Goal: Information Seeking & Learning: Find specific fact

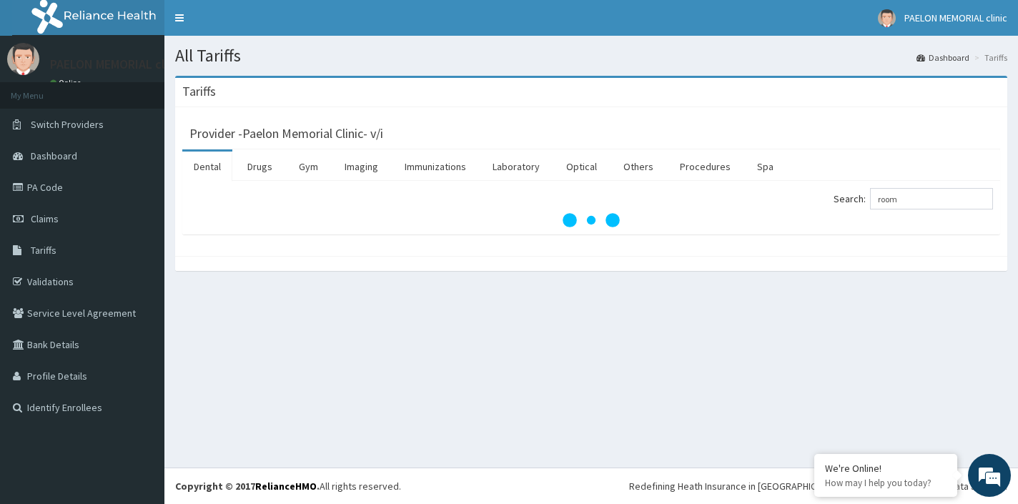
type input "room"
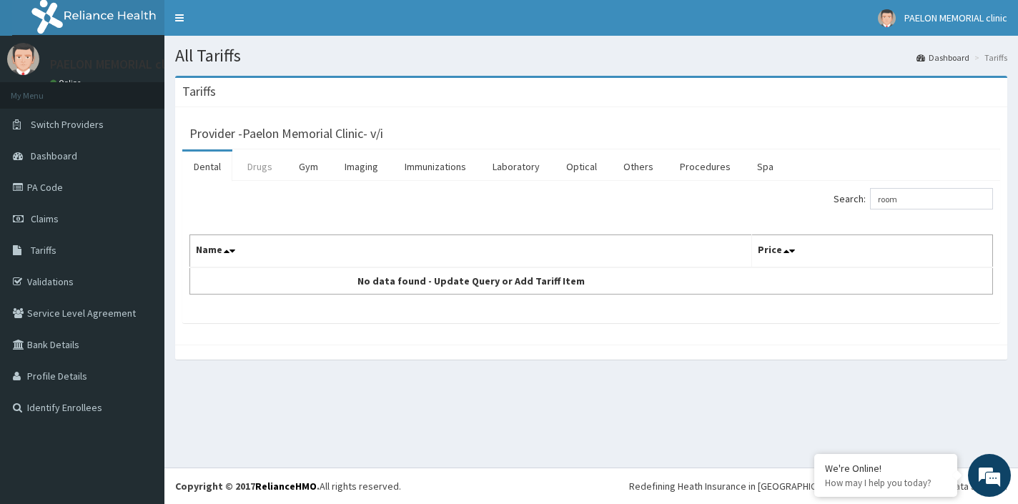
click at [258, 172] on link "Drugs" at bounding box center [260, 167] width 48 height 30
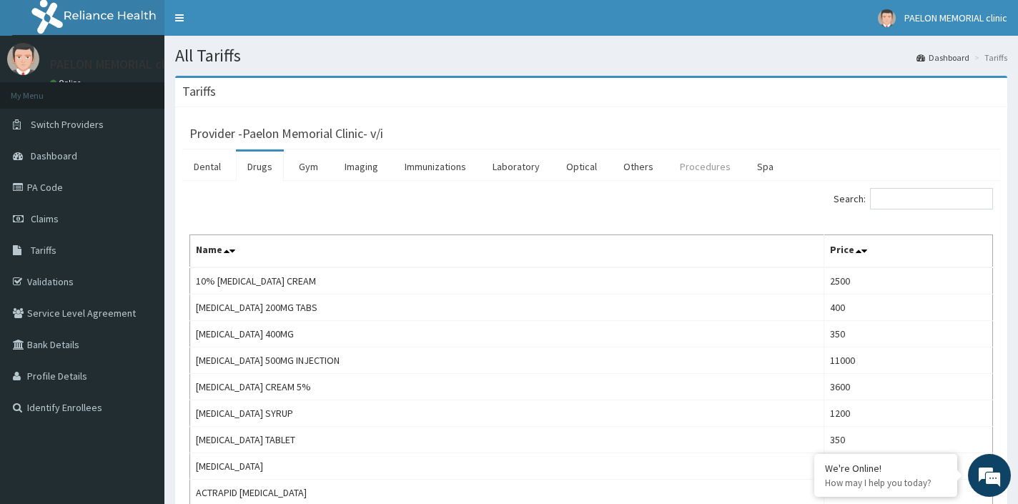
click at [681, 176] on link "Procedures" at bounding box center [706, 167] width 74 height 30
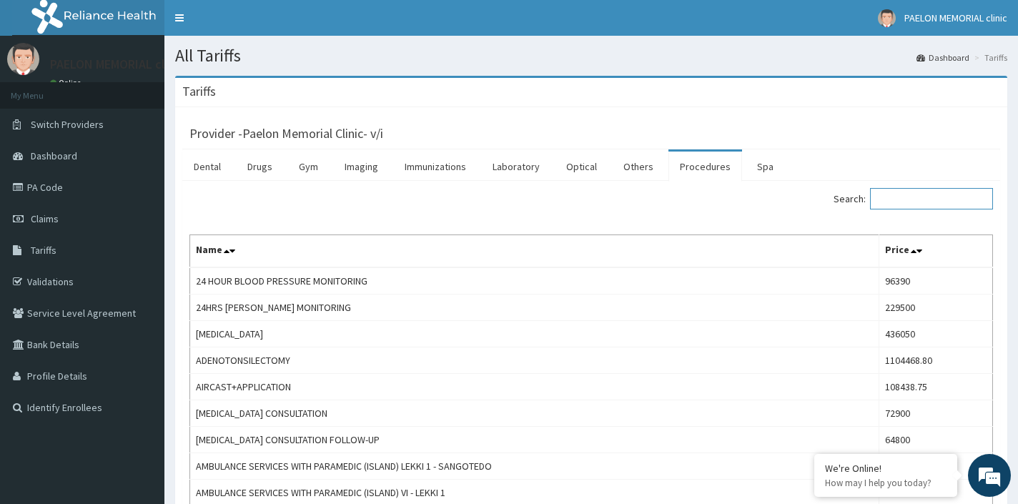
click at [885, 202] on input "Search:" at bounding box center [931, 198] width 123 height 21
type input "r"
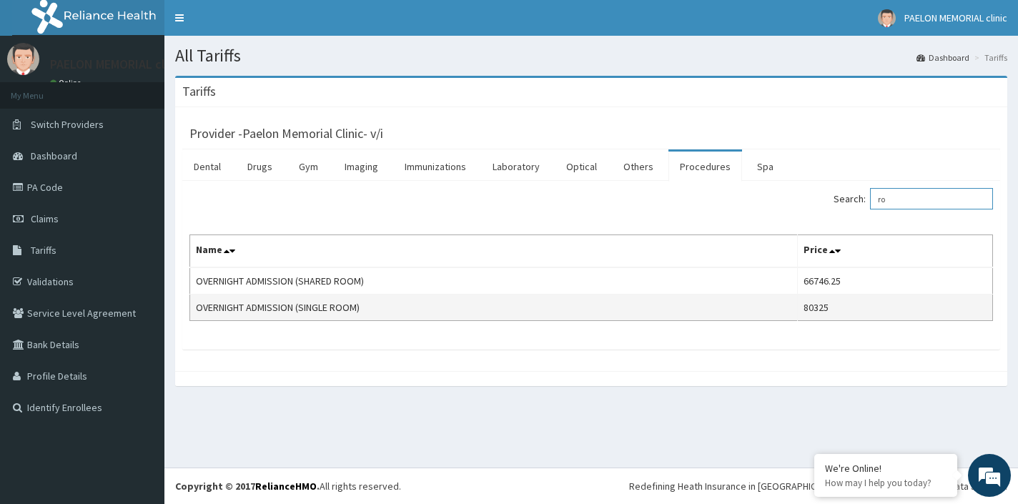
type input "r"
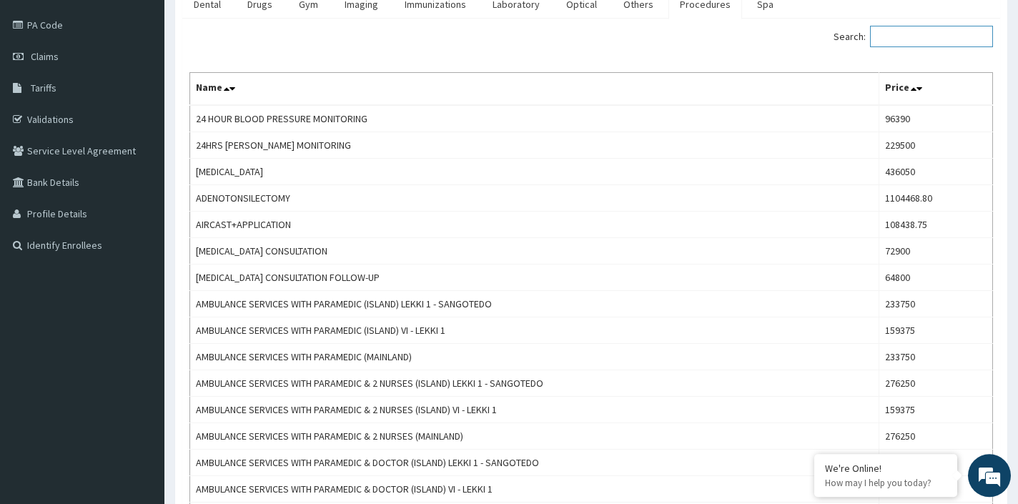
scroll to position [167, 0]
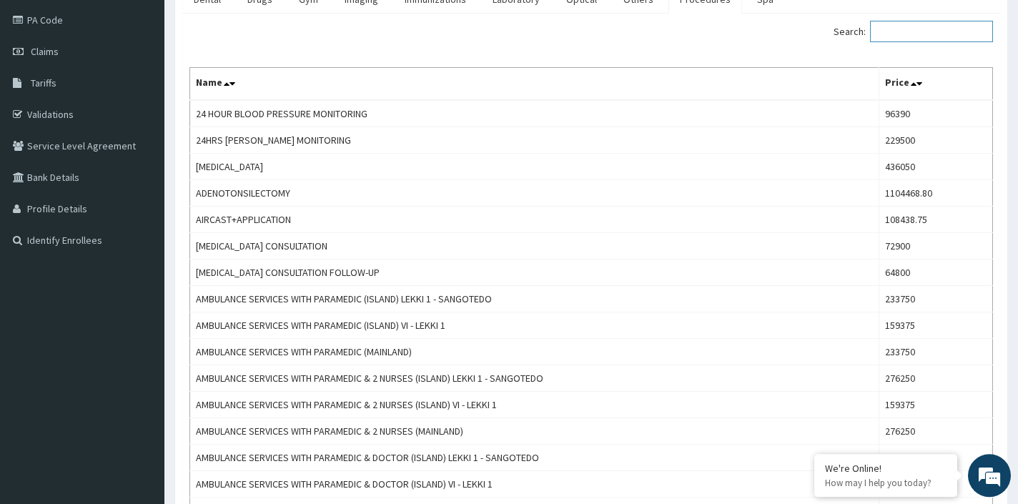
click at [915, 39] on input "Search:" at bounding box center [931, 31] width 123 height 21
click at [939, 36] on input "Search:" at bounding box center [931, 31] width 123 height 21
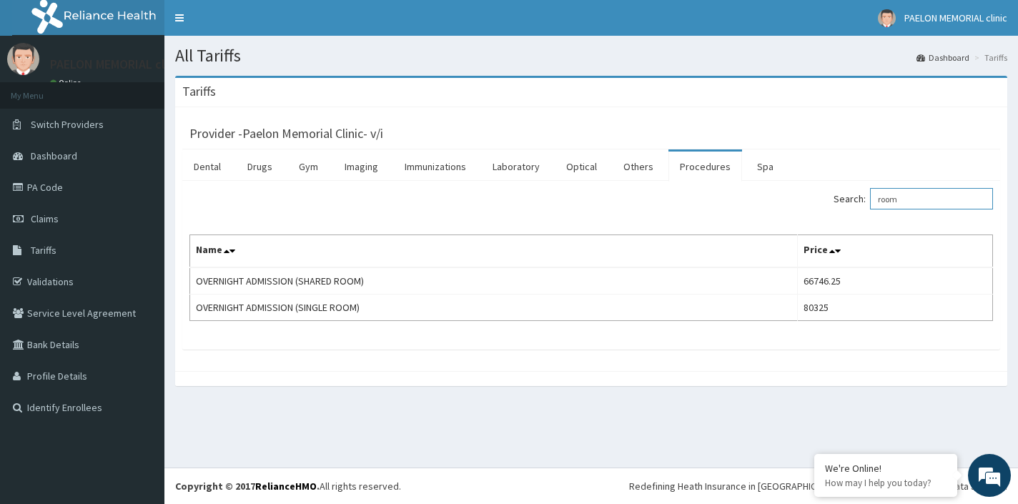
click at [916, 198] on input "room" at bounding box center [931, 198] width 123 height 21
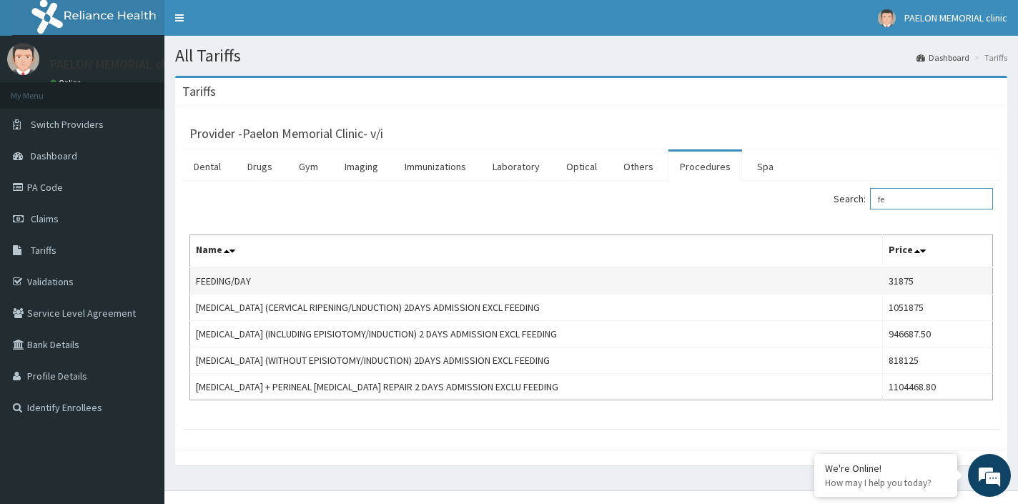
type input "f"
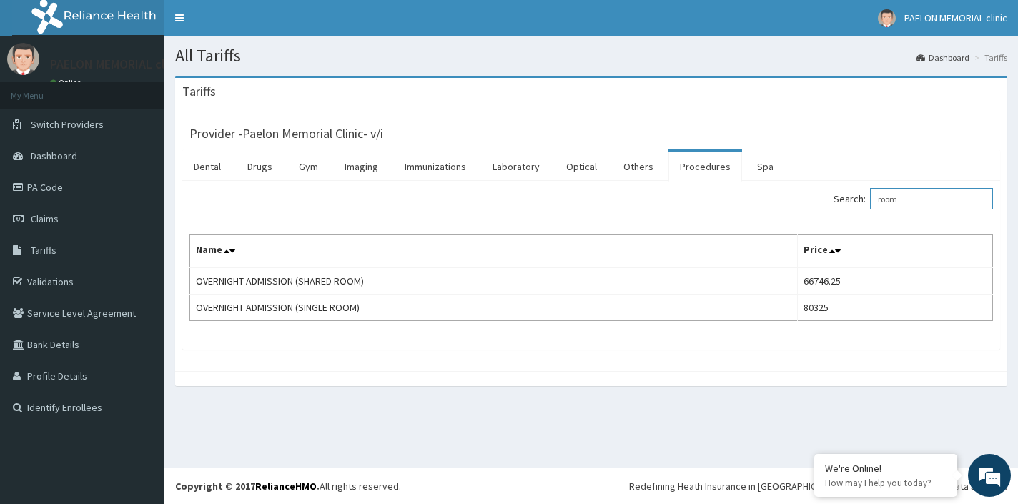
click at [918, 200] on input "room" at bounding box center [931, 198] width 123 height 21
type input "r"
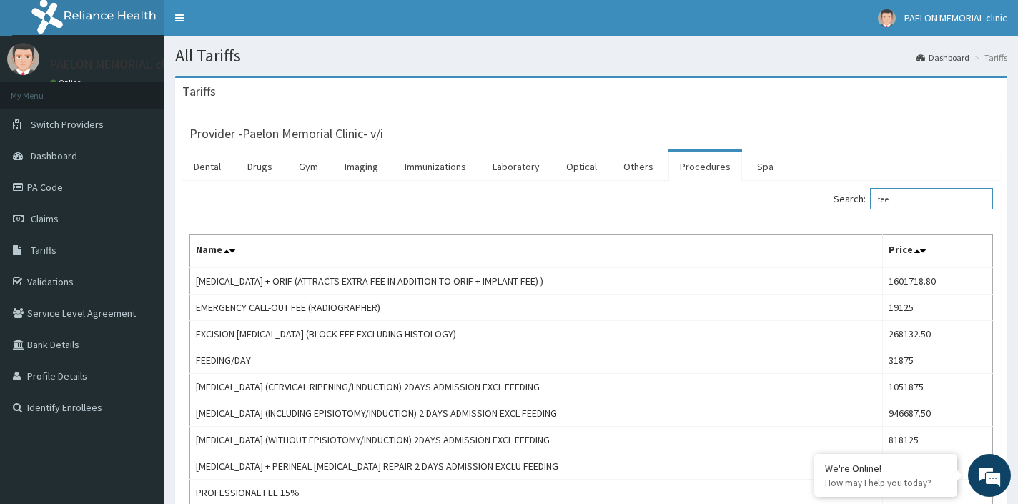
click at [922, 200] on input "fee" at bounding box center [931, 198] width 123 height 21
type input "f"
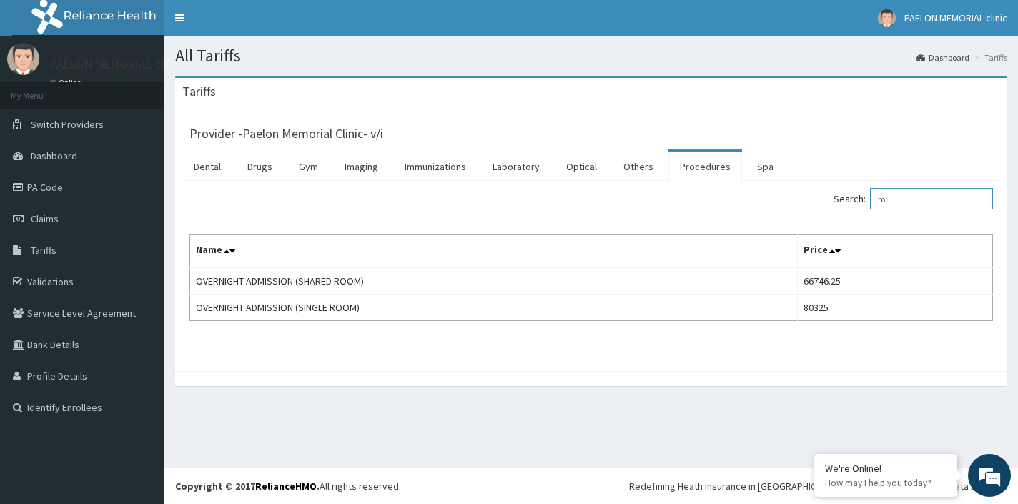
type input "r"
type input "observ"
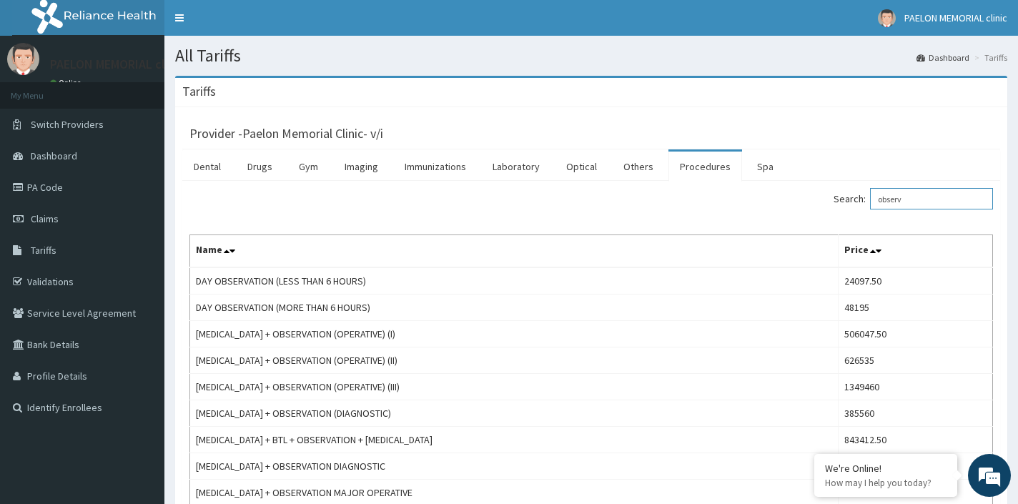
click at [927, 206] on input "observ" at bounding box center [931, 198] width 123 height 21
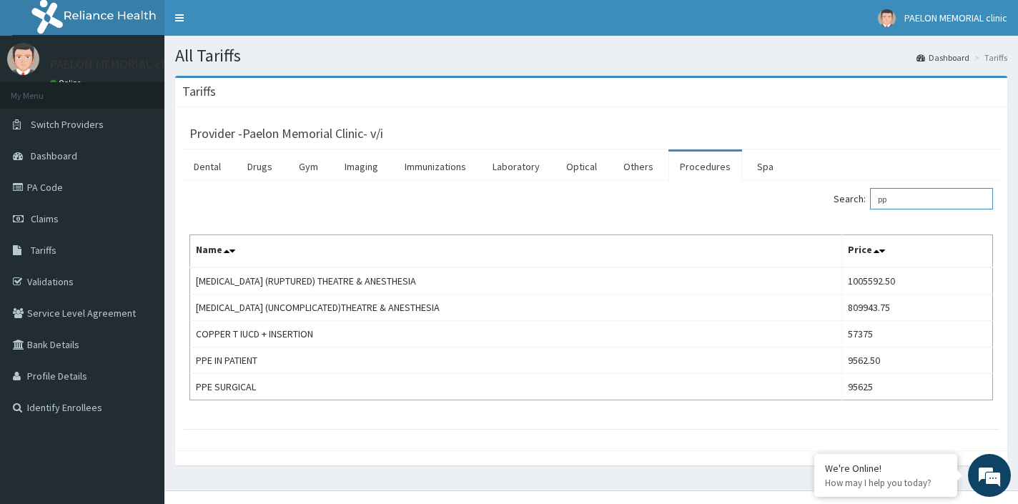
type input "p"
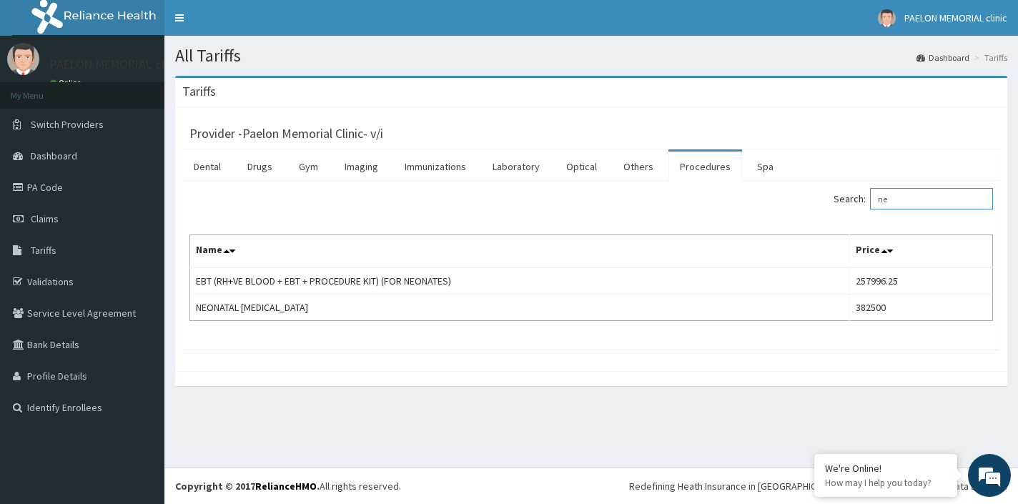
type input "n"
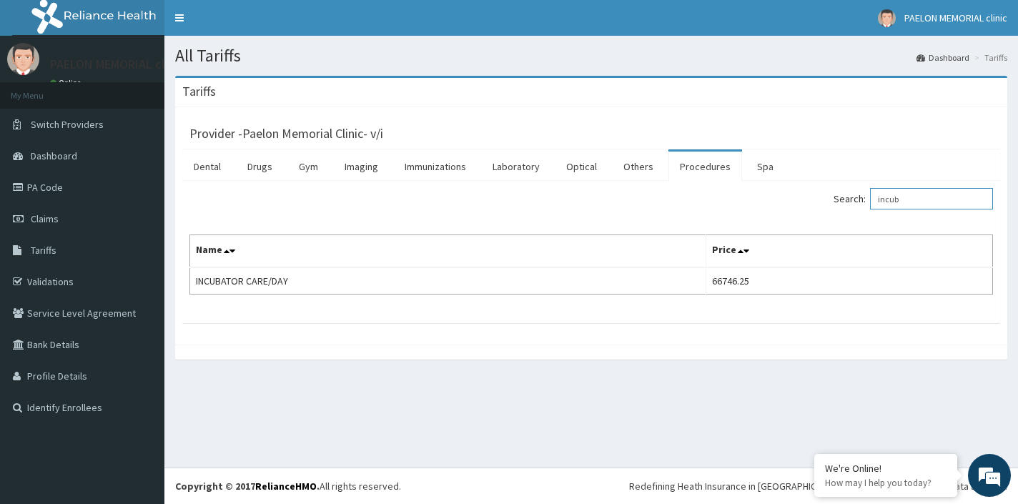
click at [918, 202] on input "incub" at bounding box center [931, 198] width 123 height 21
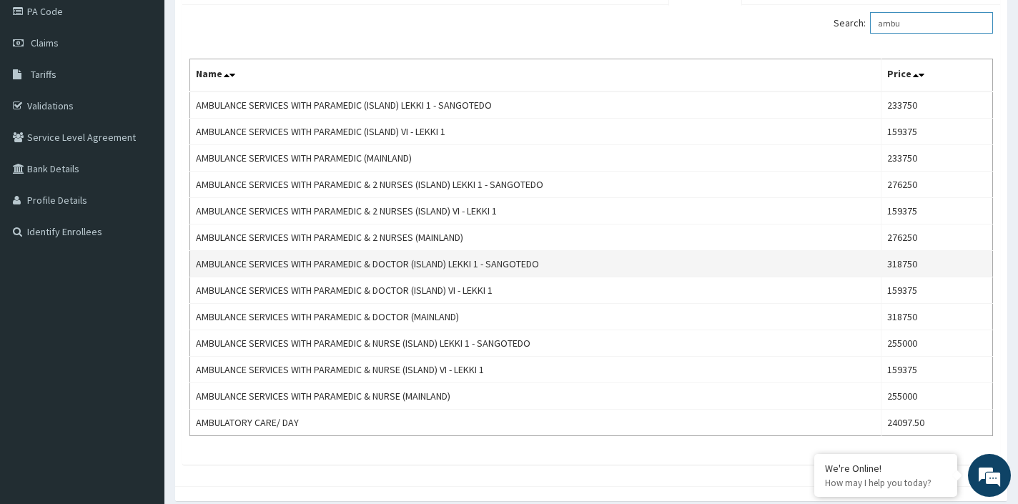
scroll to position [180, 0]
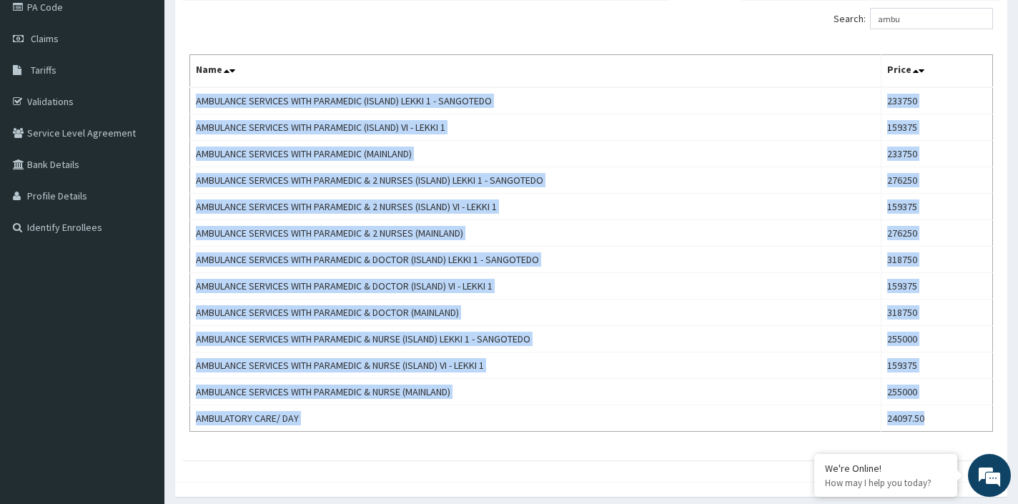
drag, startPoint x: 194, startPoint y: 98, endPoint x: 806, endPoint y: 445, distance: 703.2
click at [807, 444] on div "Search: ambu Name Price AMBULANCE SERVICES WITH PARAMEDIC (ISLAND) LEKKI 1 - SA…" at bounding box center [591, 231] width 818 height 460
copy tbody "AMBULANCE SERVICES WITH PARAMEDIC (ISLAND) LEKKI 1 - SANGOTEDO 233750 AMBULANCE…"
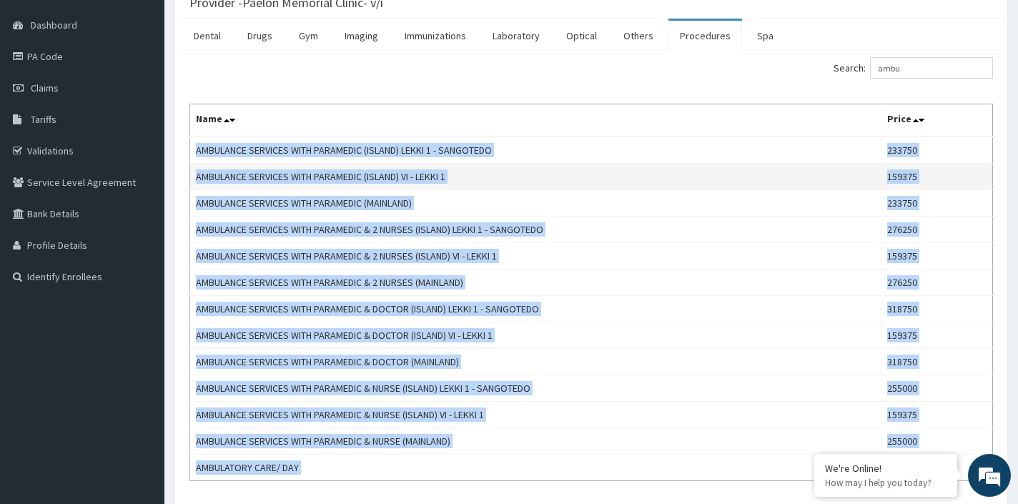
scroll to position [61, 0]
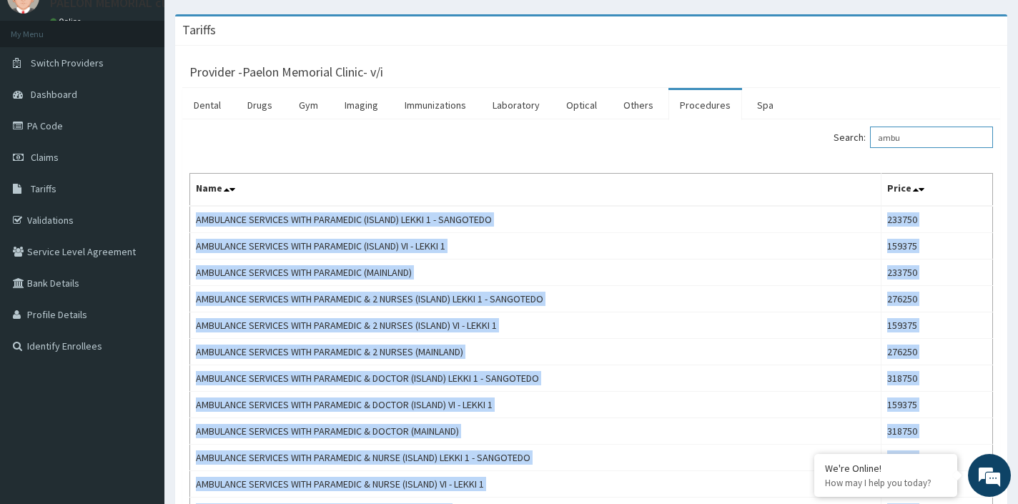
click at [914, 139] on input "ambu" at bounding box center [931, 137] width 123 height 21
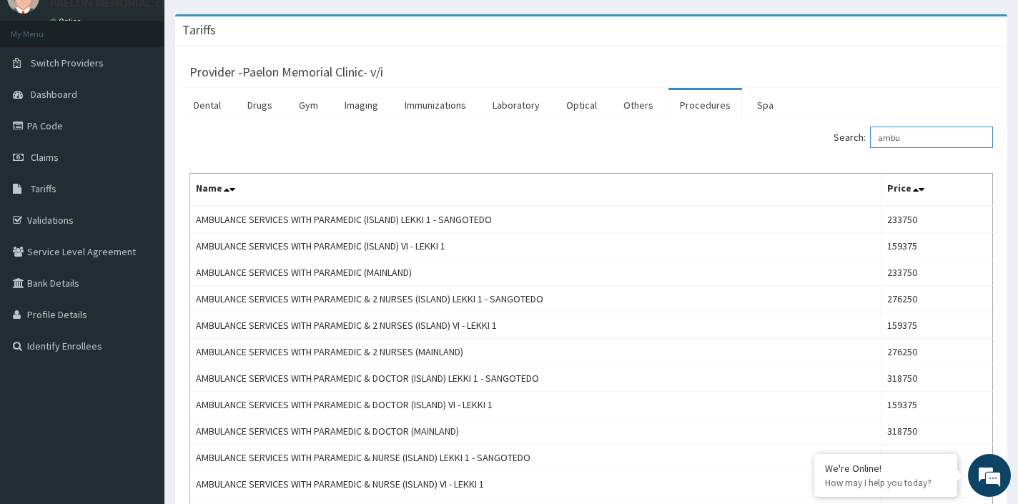
click at [914, 139] on input "ambu" at bounding box center [931, 137] width 123 height 21
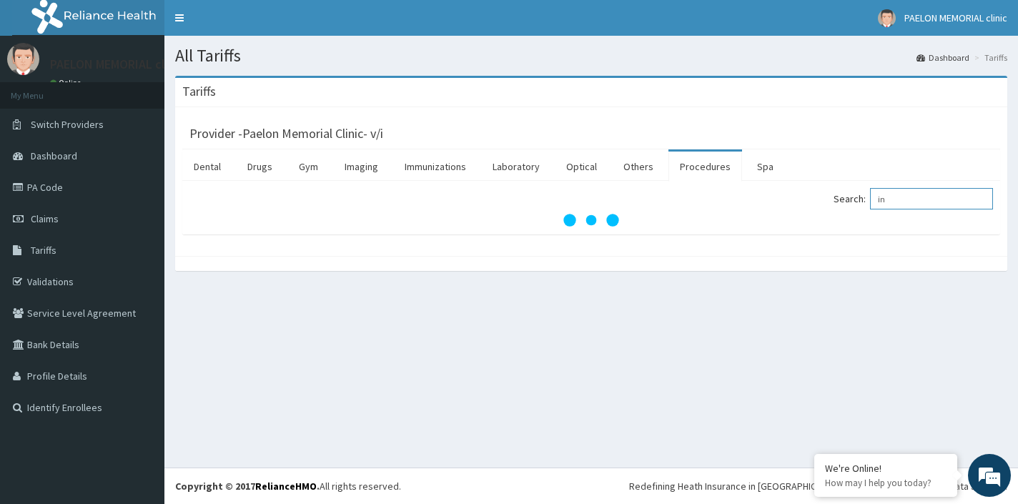
type input "i"
click at [749, 265] on div at bounding box center [591, 263] width 832 height 15
click at [624, 154] on link "Others" at bounding box center [638, 167] width 53 height 30
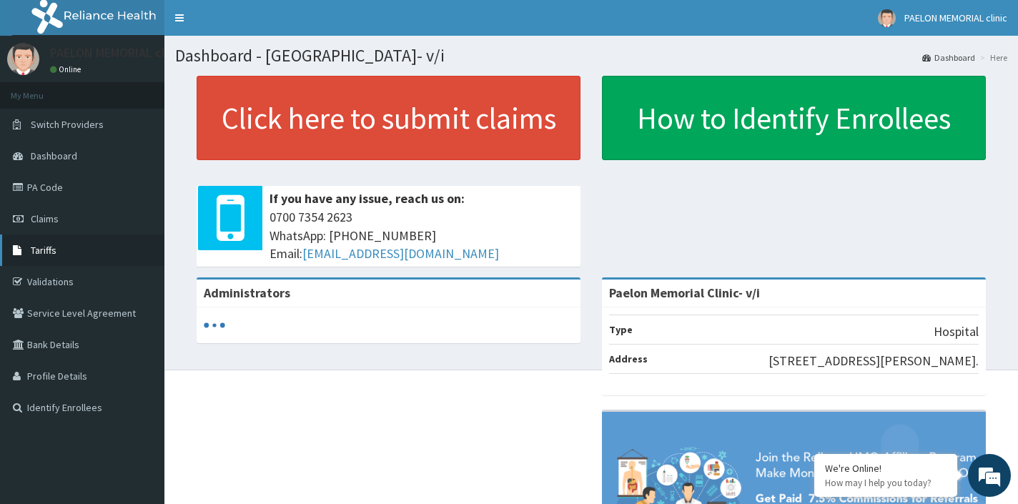
click at [71, 255] on link "Tariffs" at bounding box center [82, 250] width 164 height 31
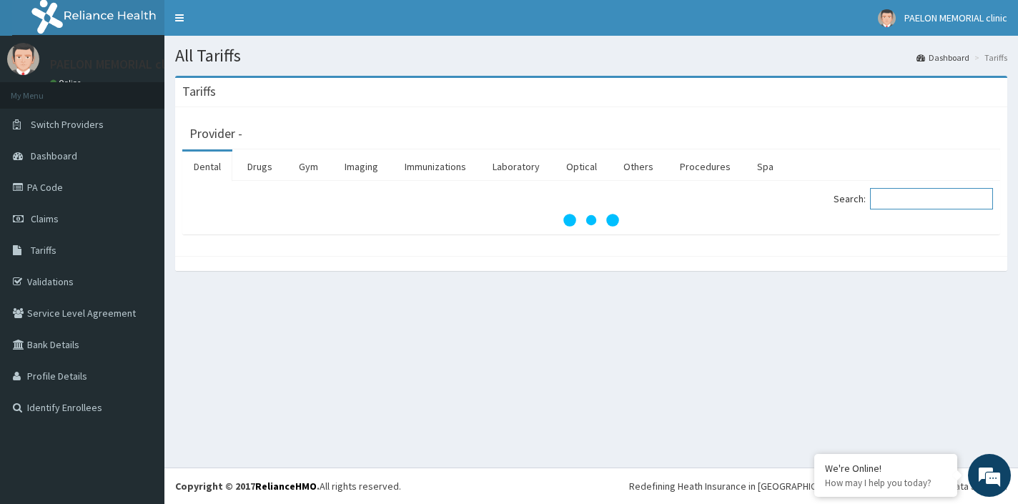
drag, startPoint x: 0, startPoint y: 0, endPoint x: 900, endPoint y: 198, distance: 921.8
click at [900, 198] on input "Search:" at bounding box center [931, 198] width 123 height 21
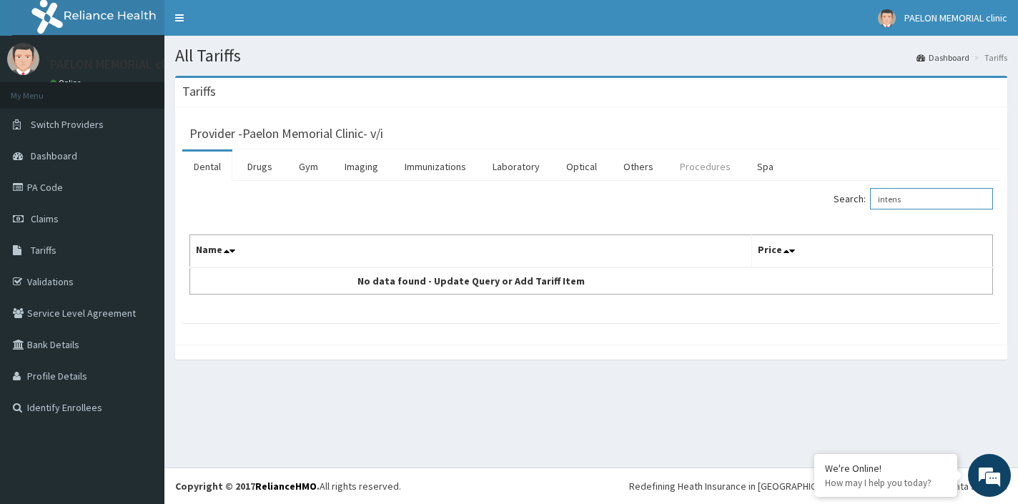
type input "intens"
click at [709, 163] on link "Procedures" at bounding box center [706, 167] width 74 height 30
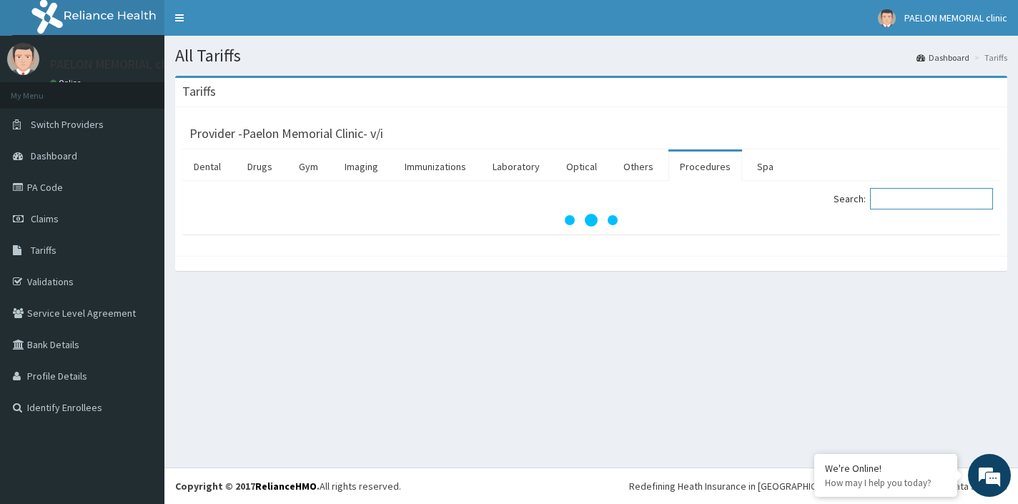
click at [894, 198] on input "Search:" at bounding box center [931, 198] width 123 height 21
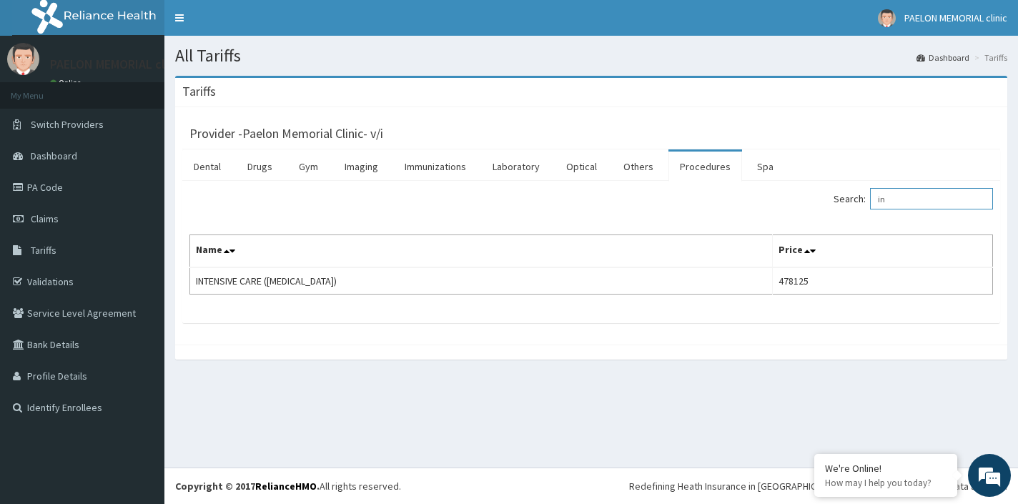
type input "i"
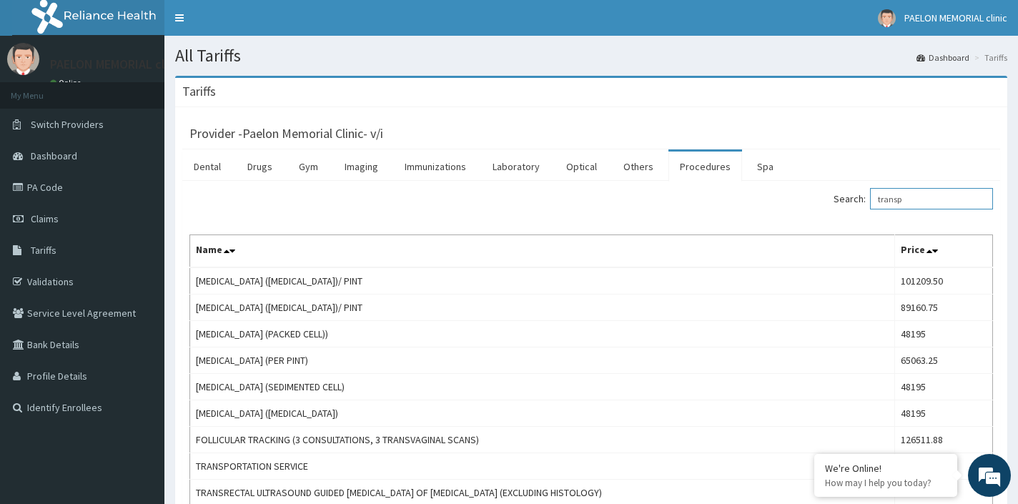
type input "transpo"
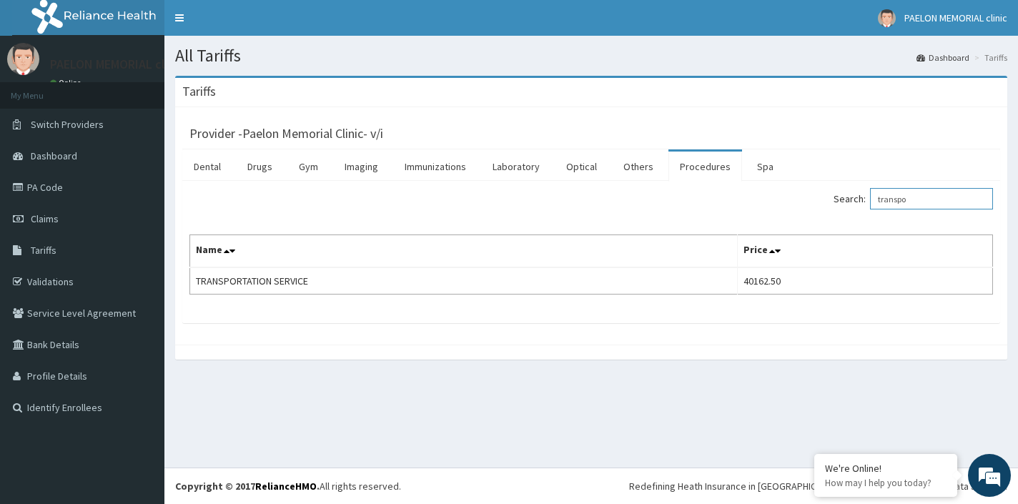
click at [926, 200] on input "transpo" at bounding box center [931, 198] width 123 height 21
click at [921, 200] on input "transpo" at bounding box center [931, 198] width 123 height 21
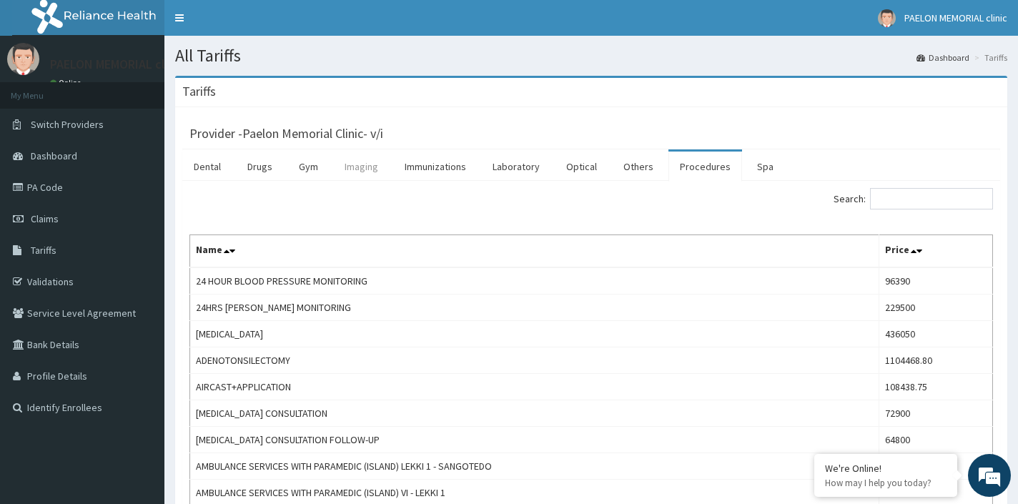
click at [371, 177] on link "Imaging" at bounding box center [361, 167] width 56 height 30
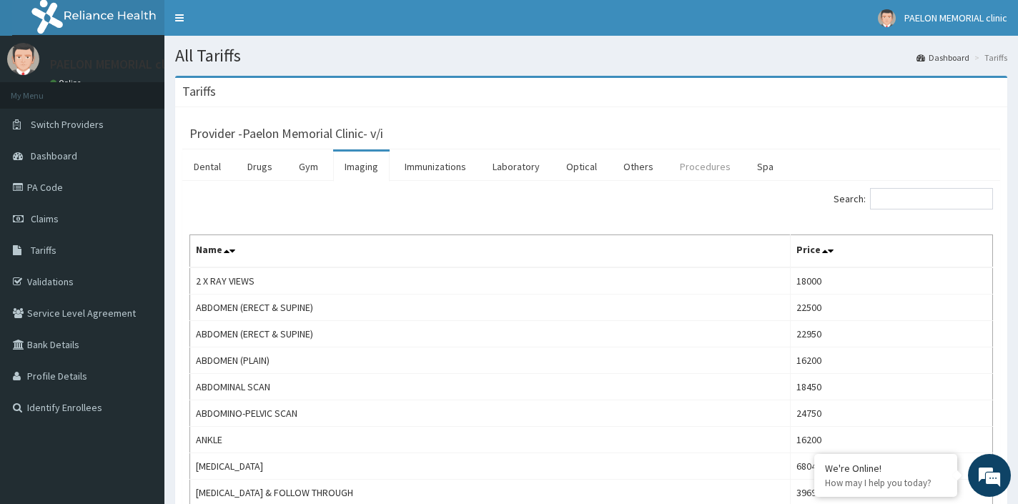
click at [691, 161] on link "Procedures" at bounding box center [706, 167] width 74 height 30
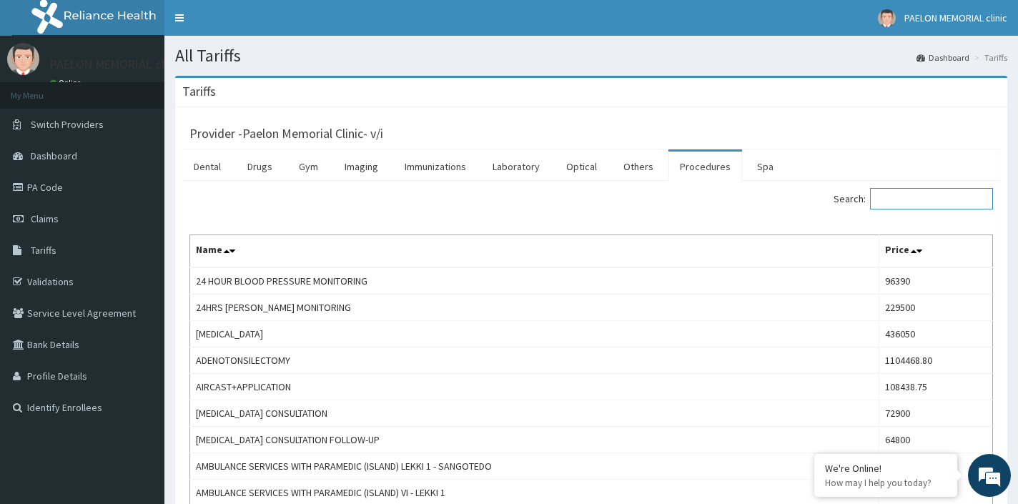
click at [949, 200] on input "Search:" at bounding box center [931, 198] width 123 height 21
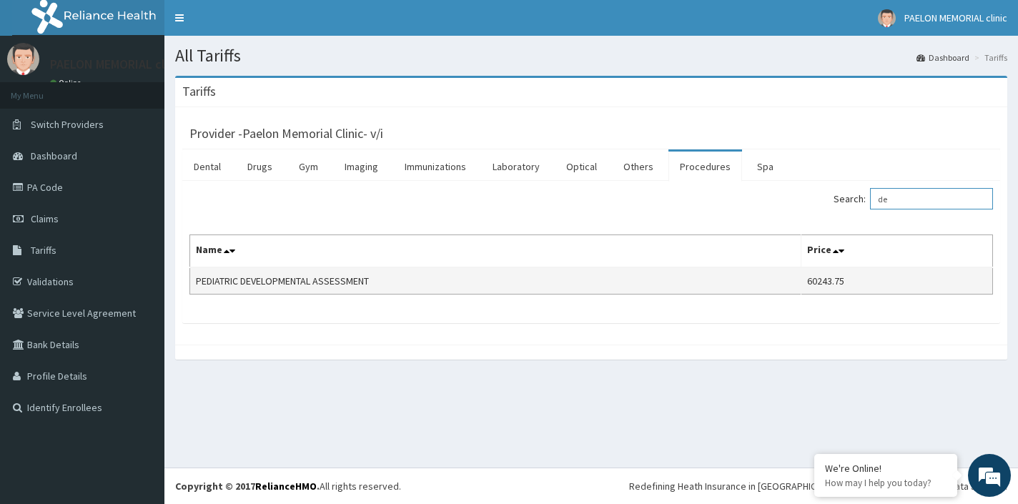
type input "d"
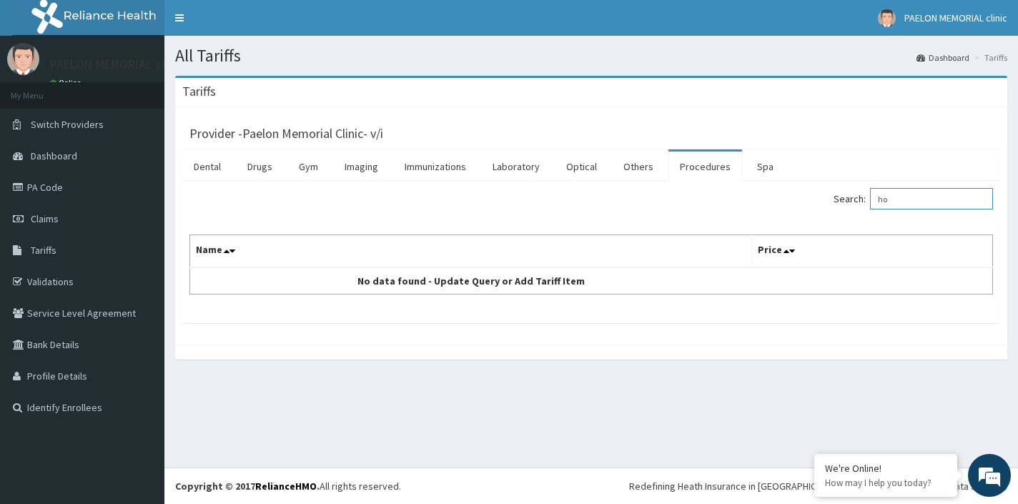
type input "h"
type input "p"
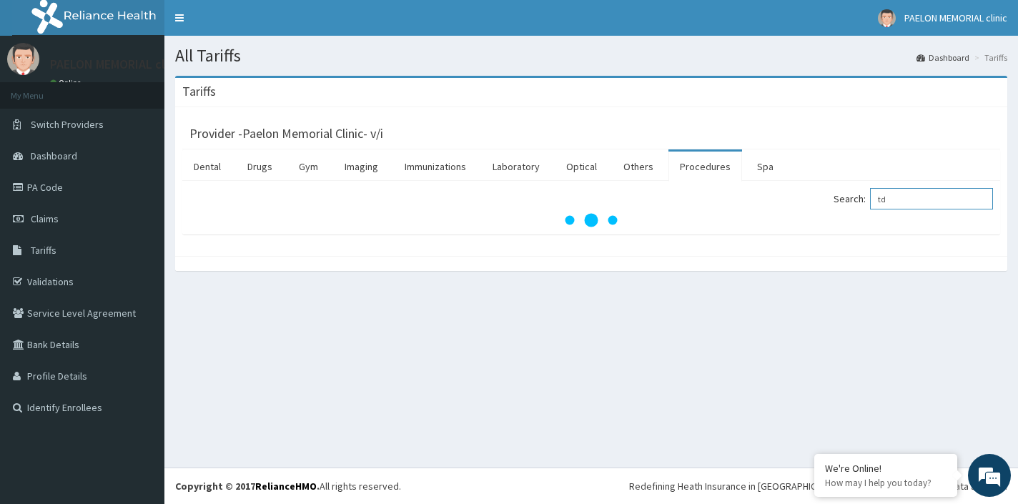
type input "t"
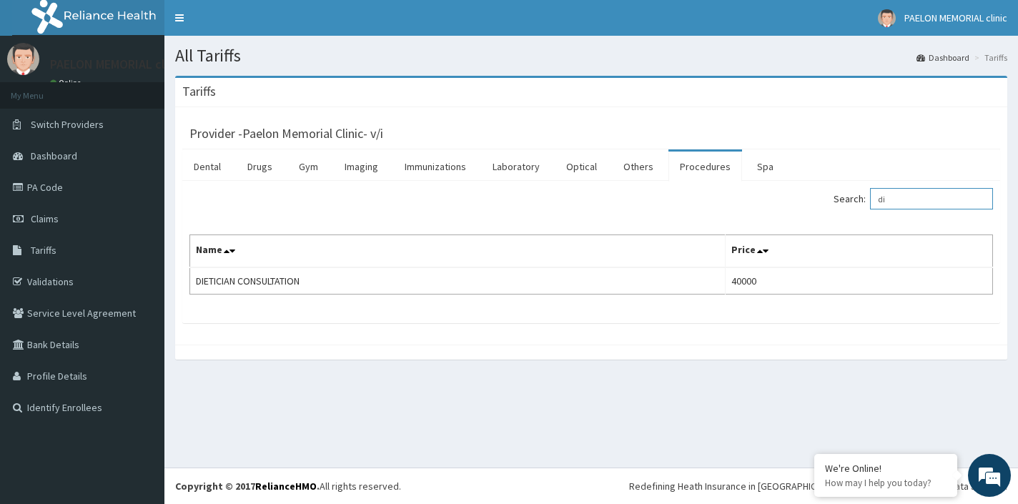
type input "d"
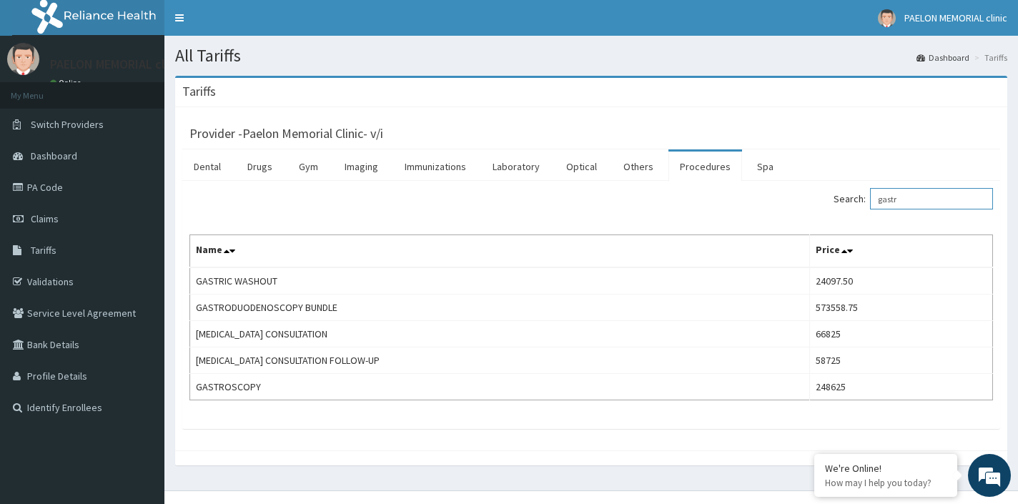
click at [911, 209] on input "gastr" at bounding box center [931, 198] width 123 height 21
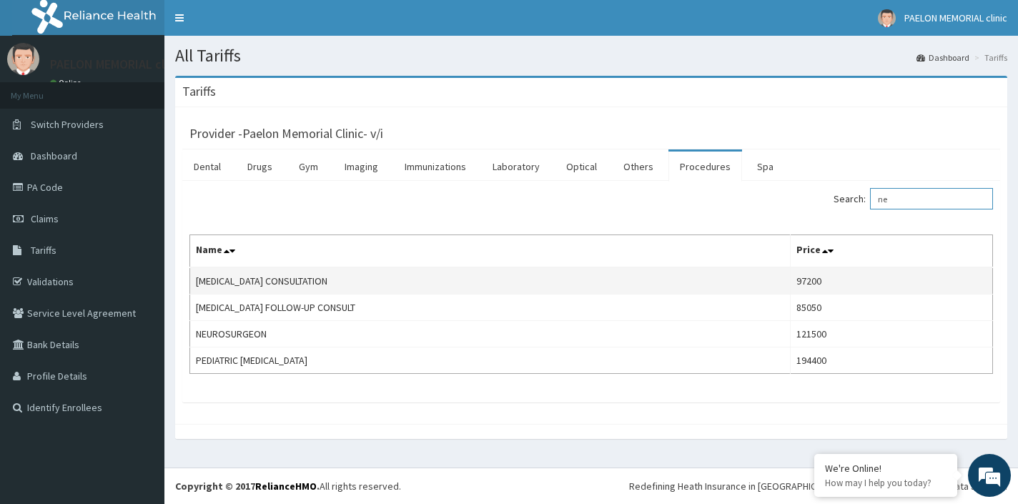
type input "n"
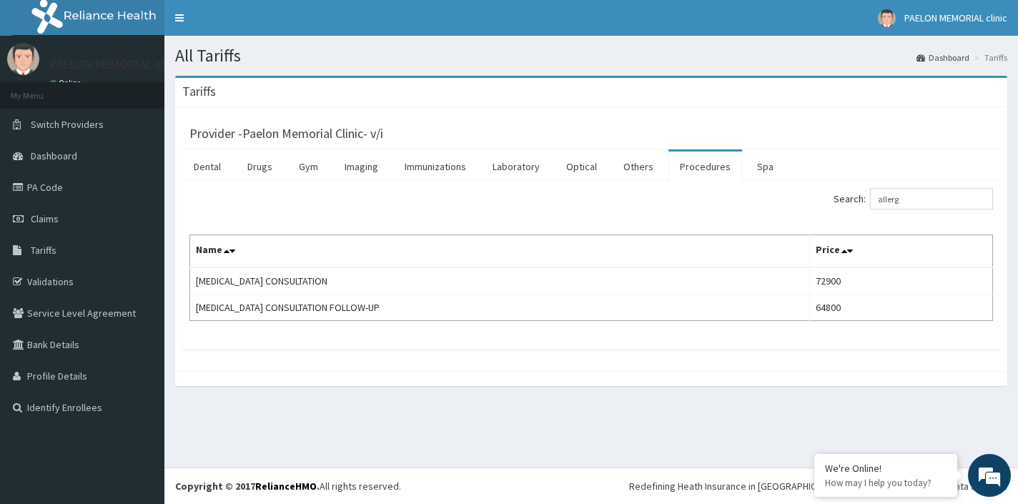
click at [674, 288] on td "ALLERGIST CONSULTATION" at bounding box center [500, 280] width 620 height 27
click at [923, 197] on input "allerg" at bounding box center [931, 198] width 123 height 21
type input "x"
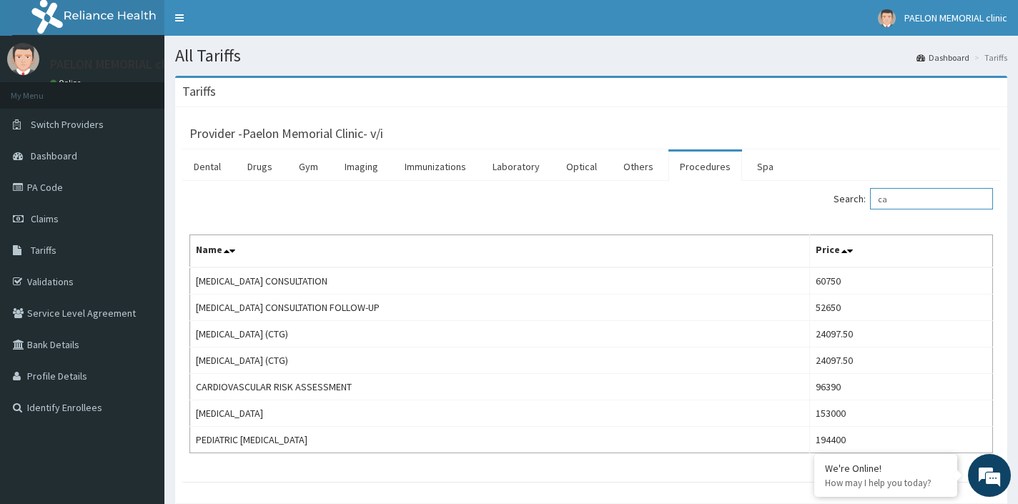
type input "c"
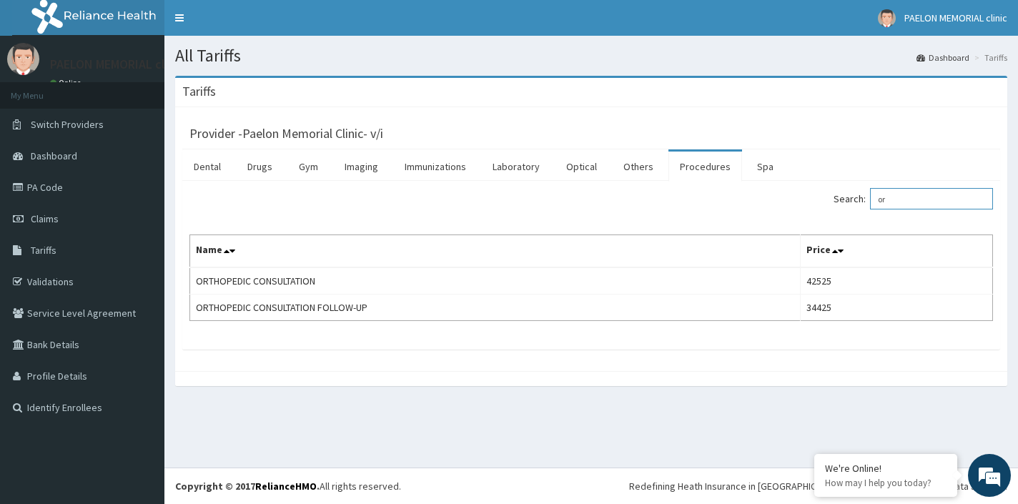
type input "o"
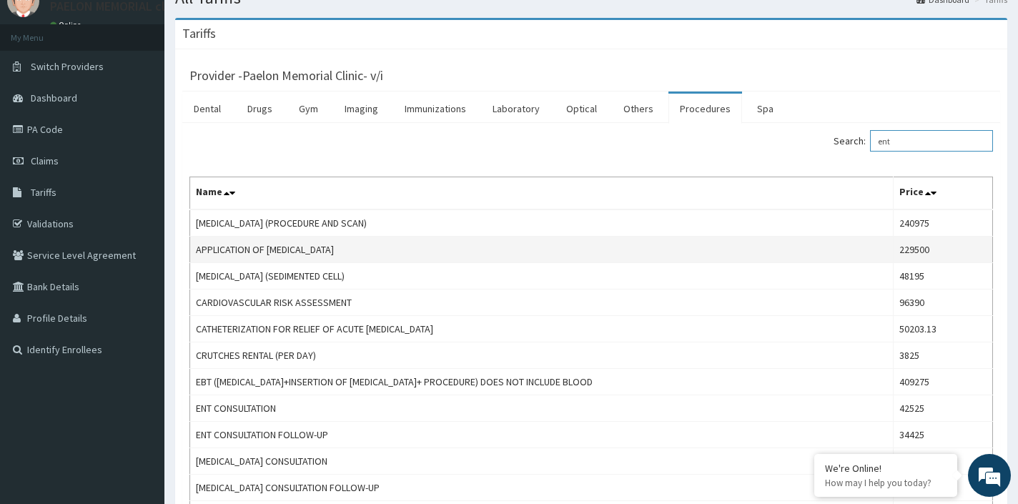
scroll to position [92, 0]
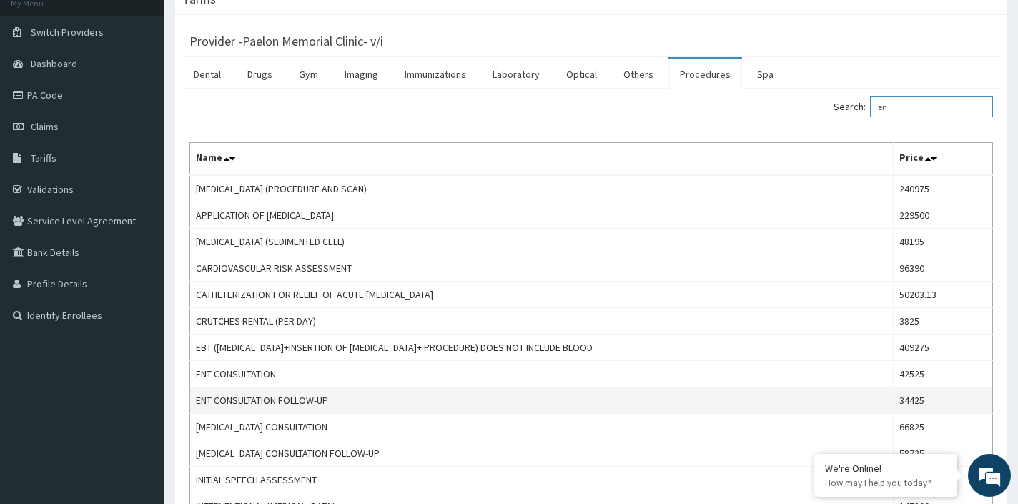
type input "e"
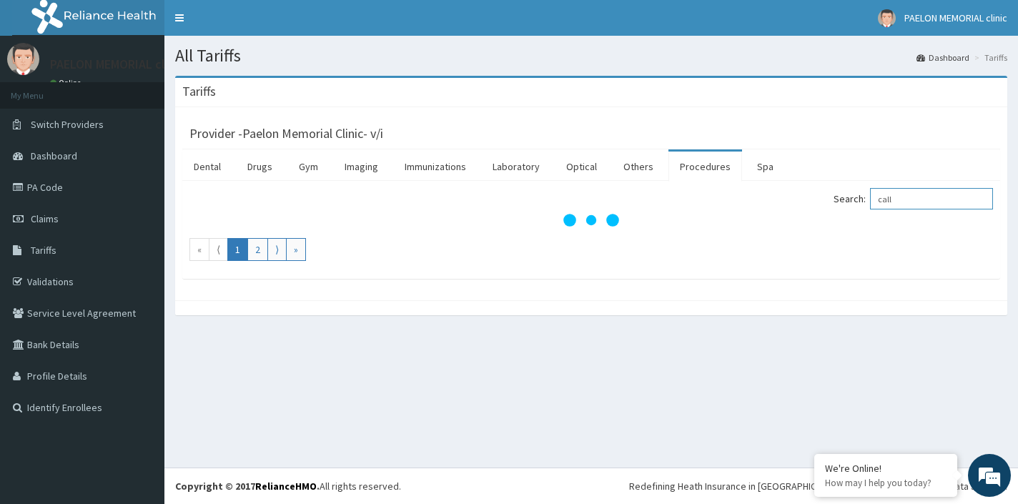
scroll to position [0, 0]
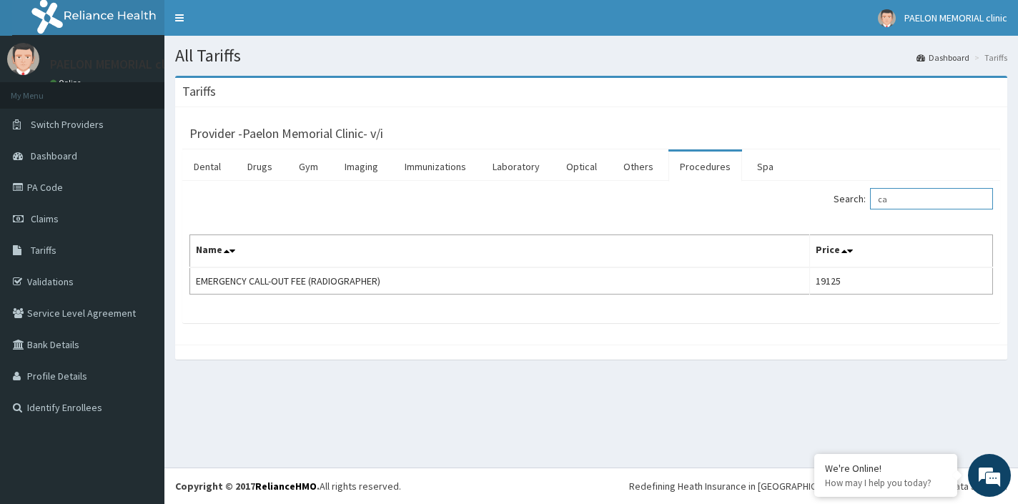
type input "c"
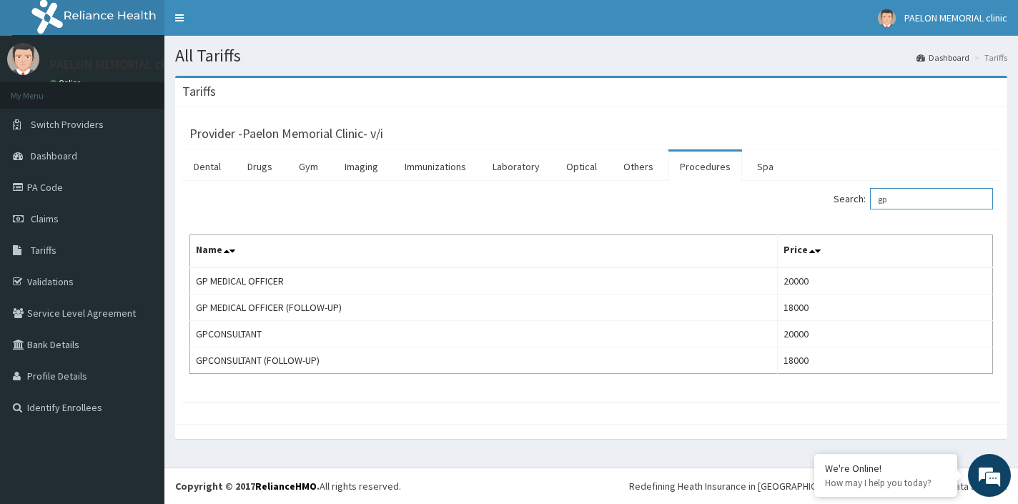
type input "g"
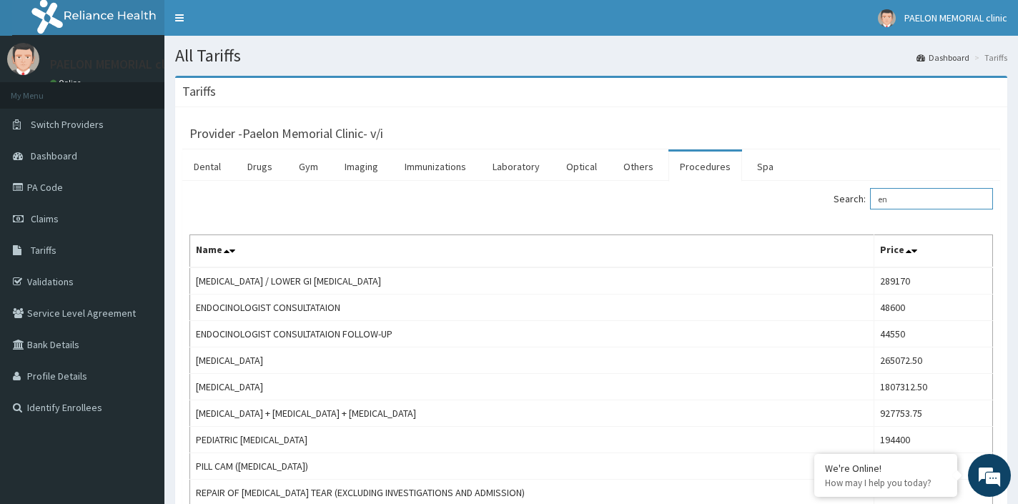
type input "e"
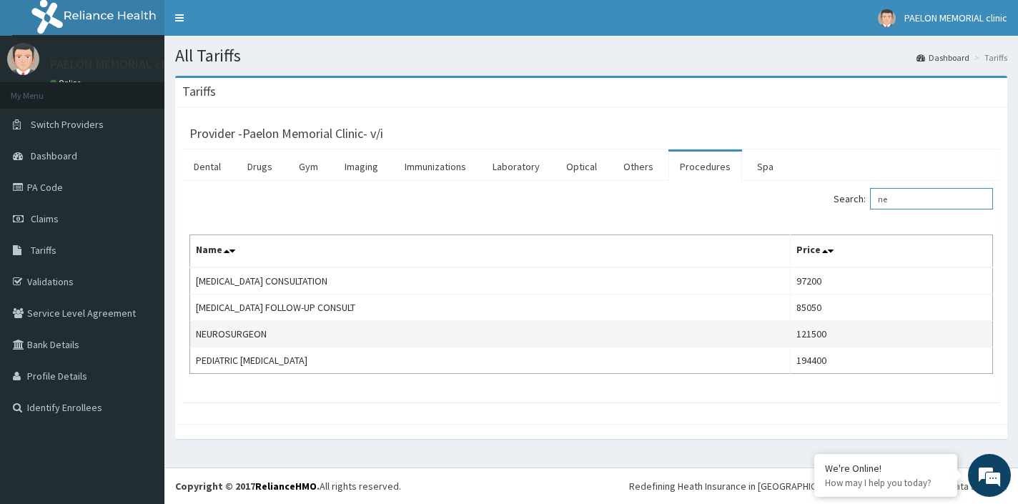
type input "n"
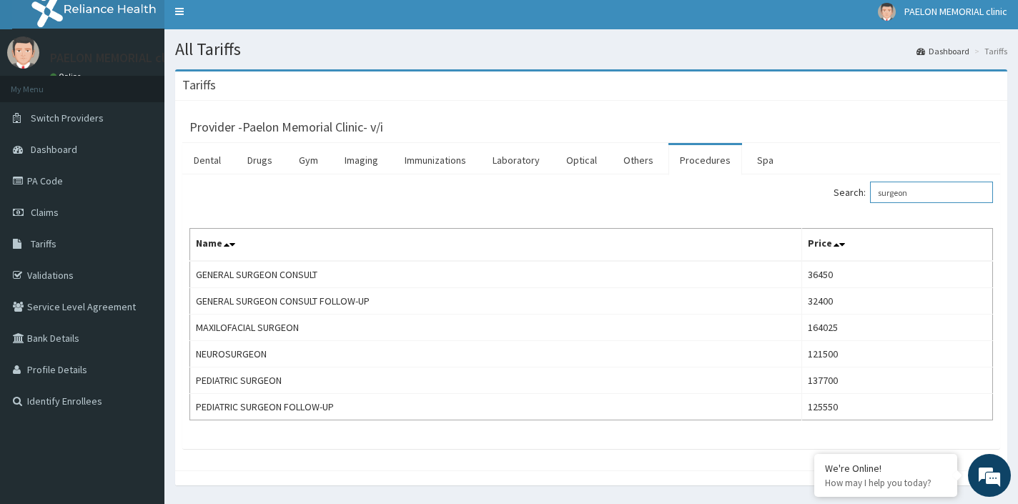
scroll to position [11, 0]
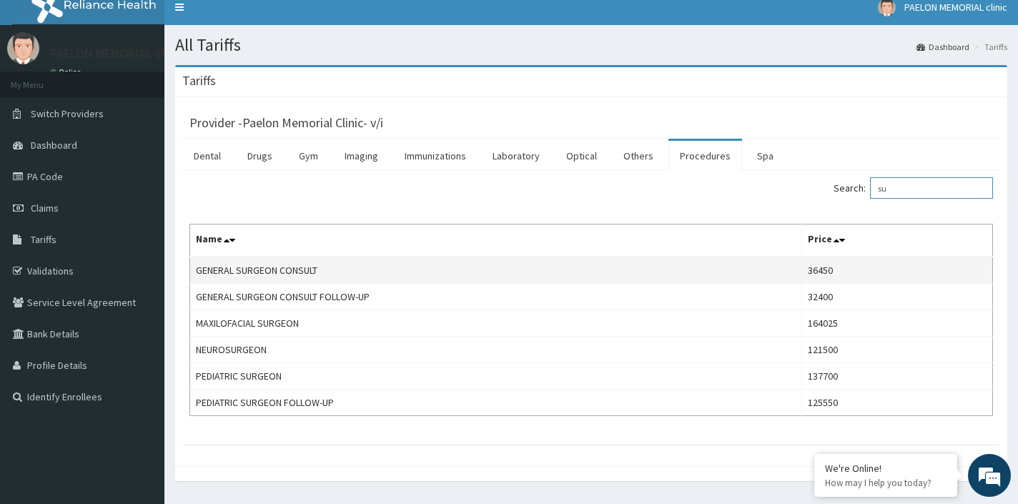
type input "s"
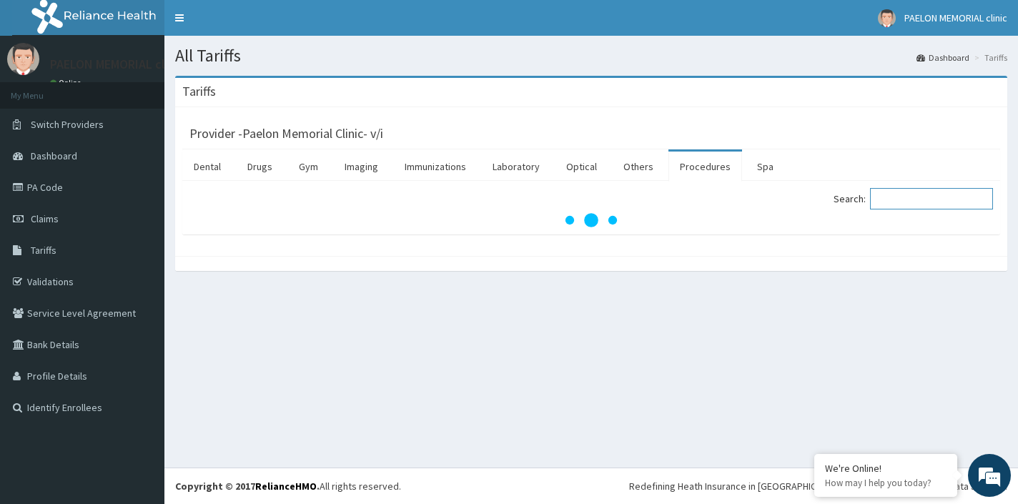
scroll to position [0, 0]
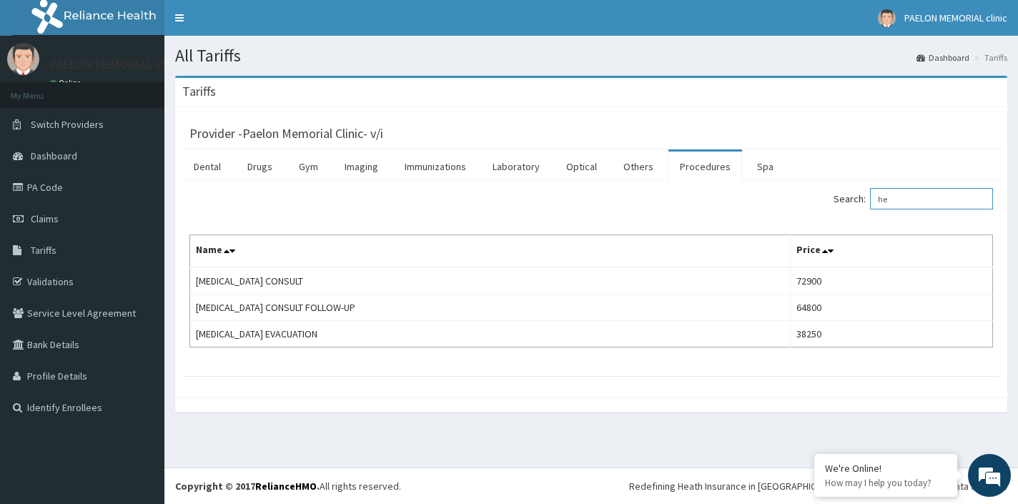
type input "h"
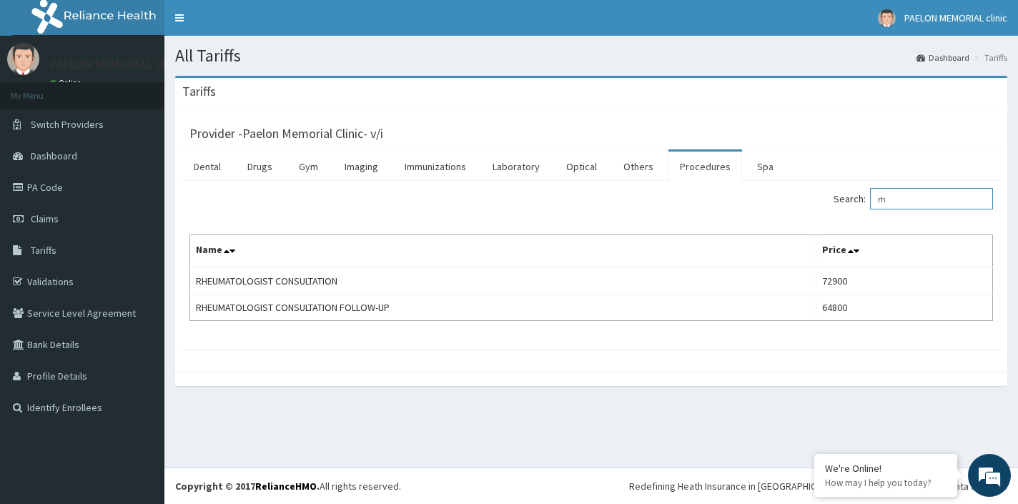
type input "r"
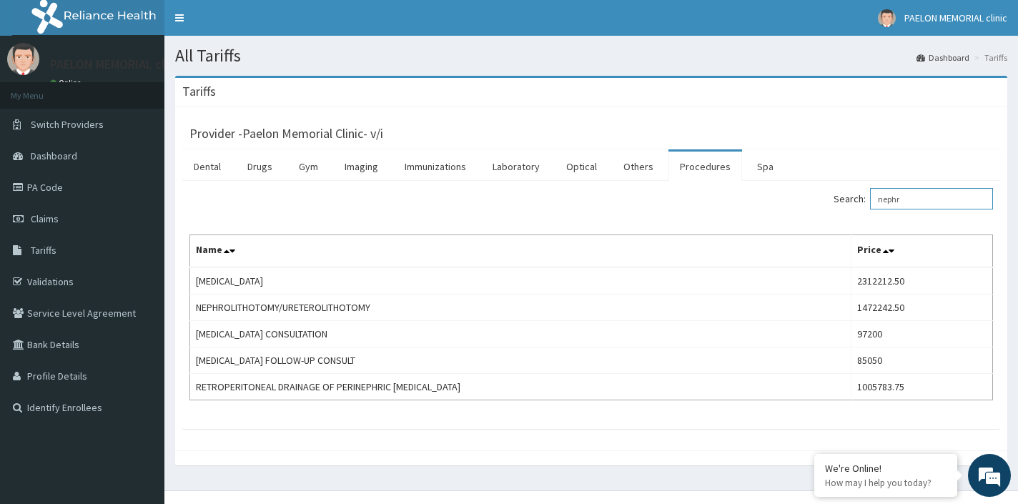
click at [945, 197] on input "nephr" at bounding box center [931, 198] width 123 height 21
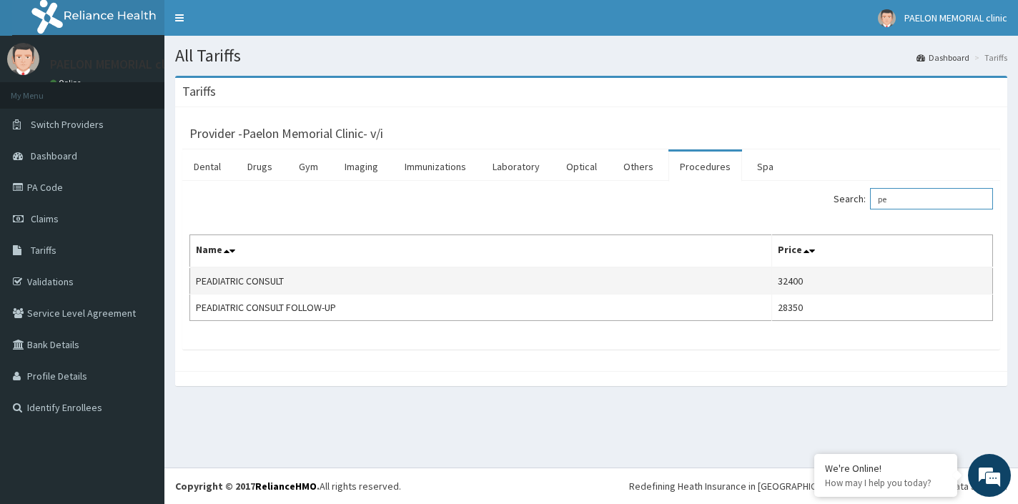
type input "p"
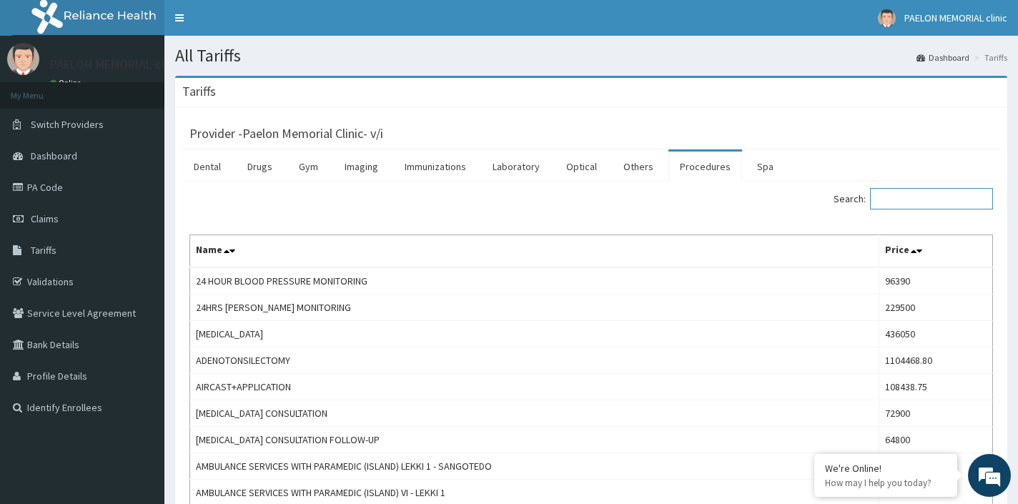
type input "e"
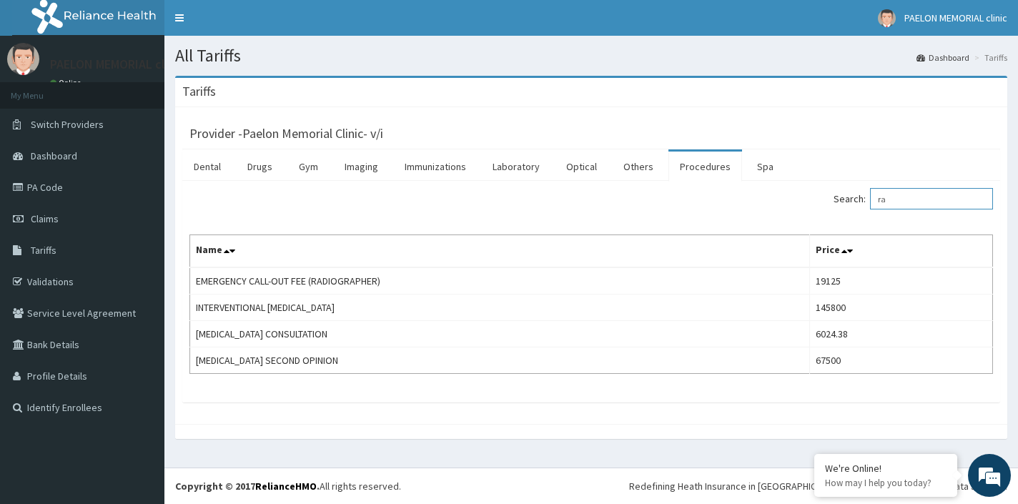
type input "r"
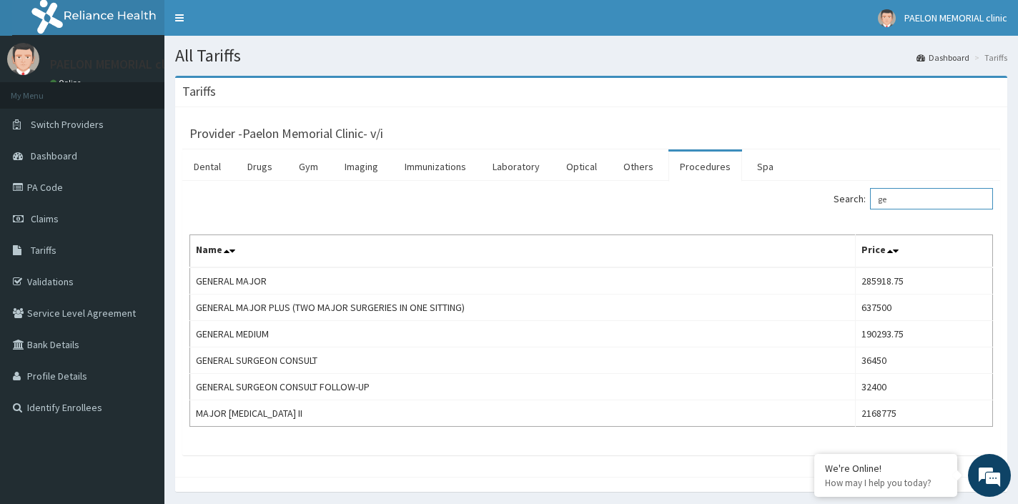
type input "g"
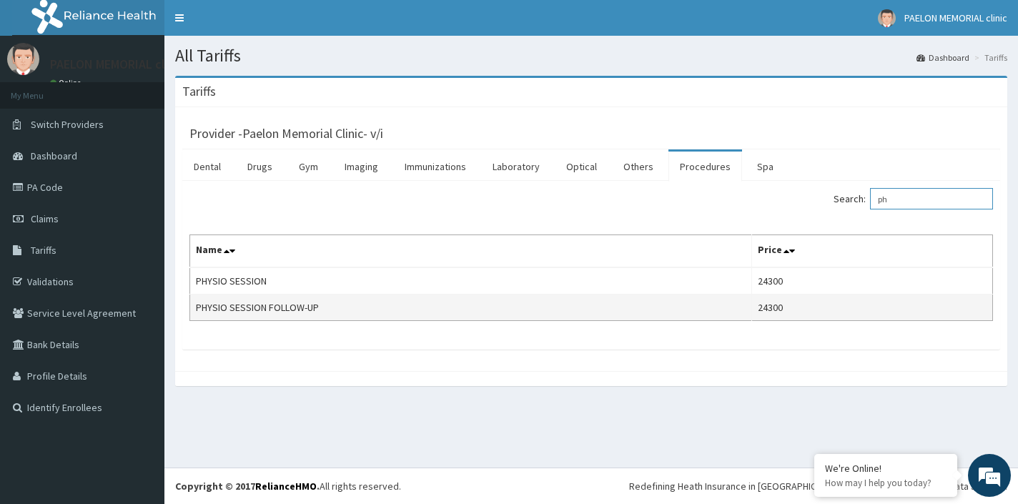
type input "p"
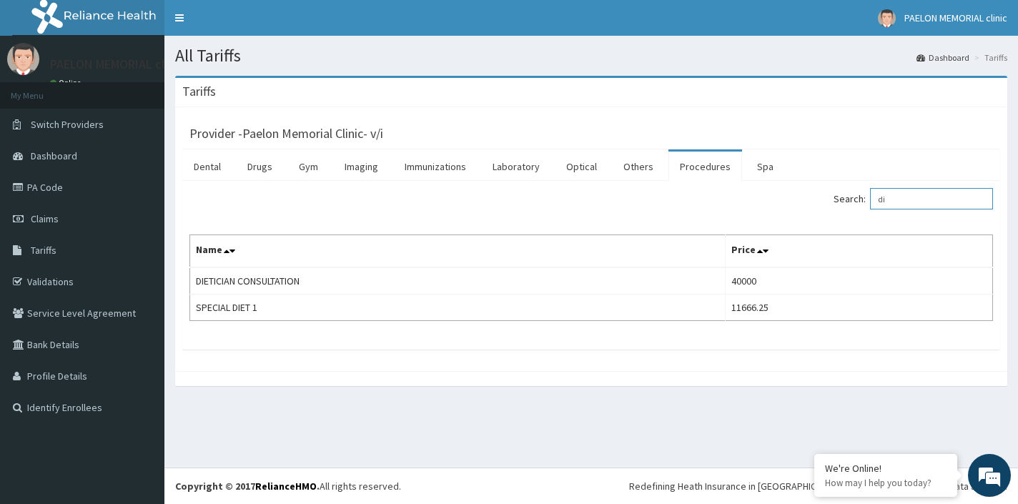
type input "d"
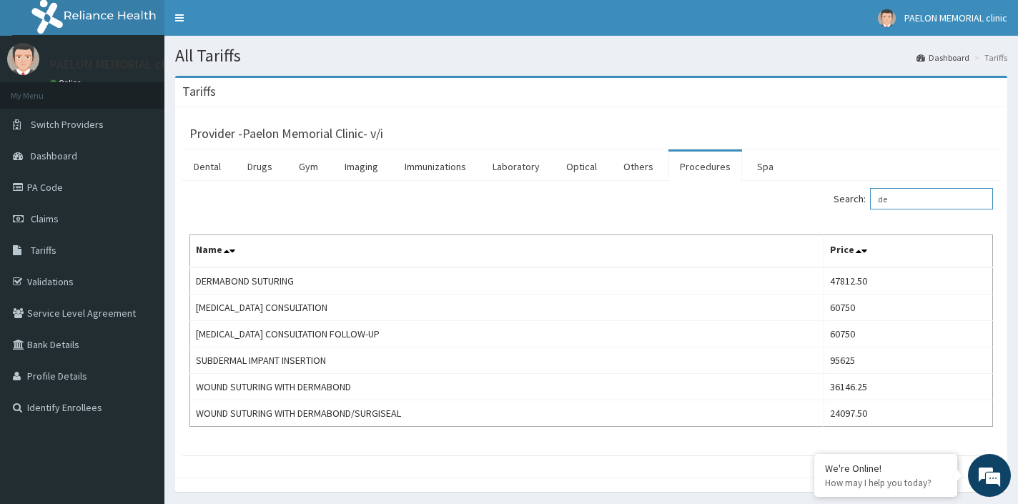
type input "d"
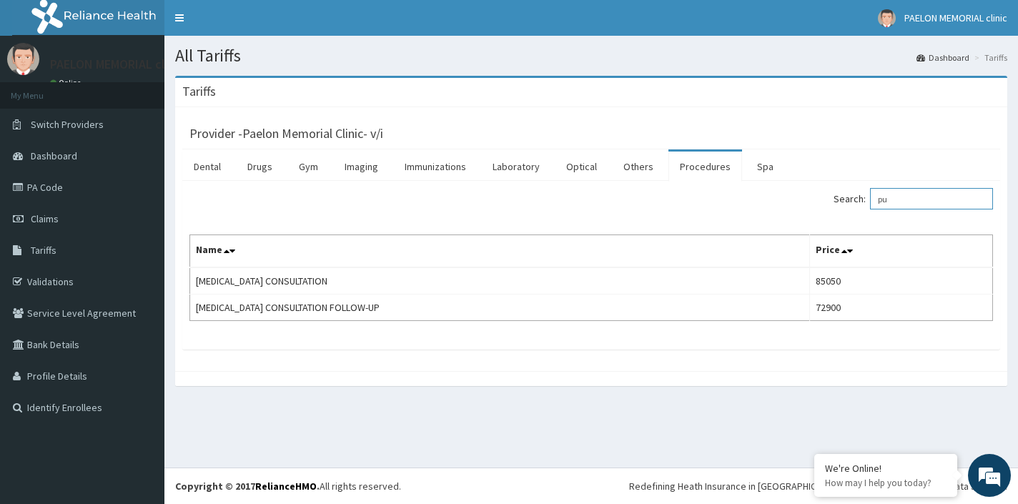
type input "p"
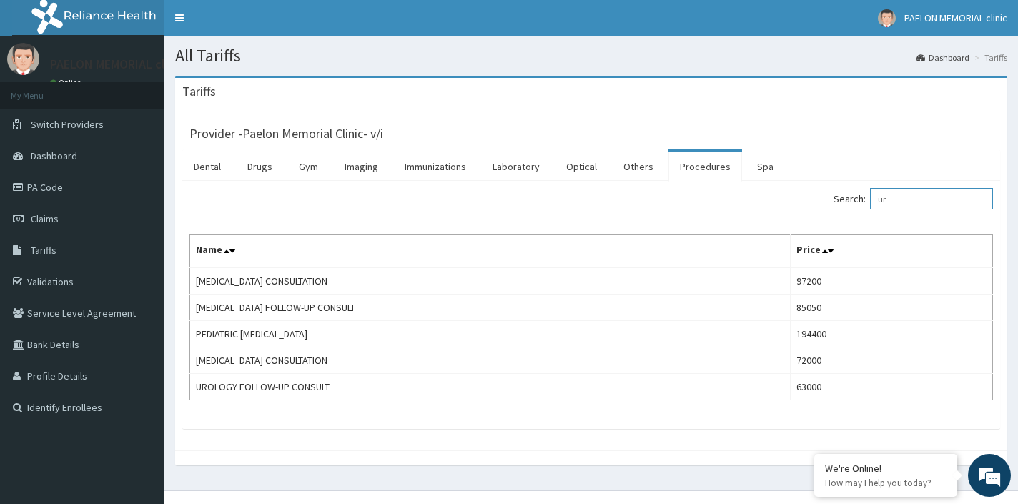
type input "u"
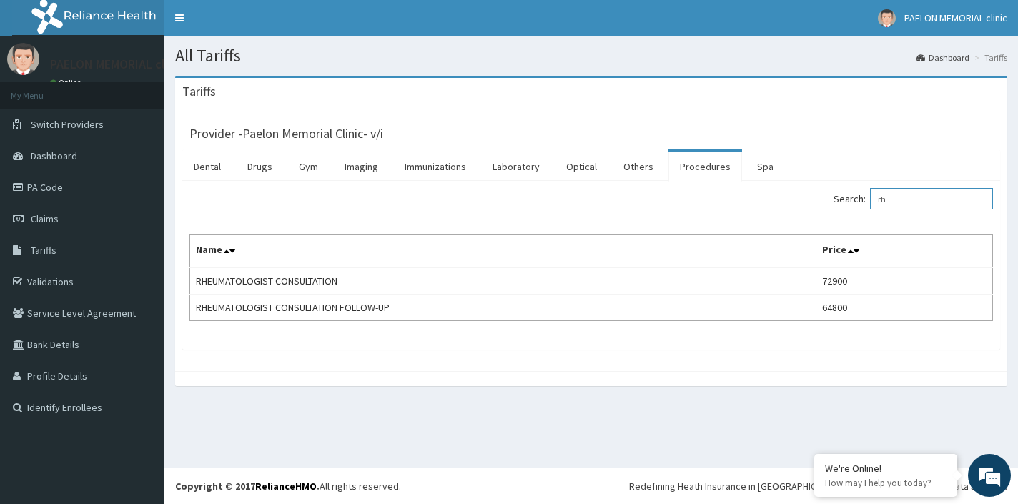
type input "r"
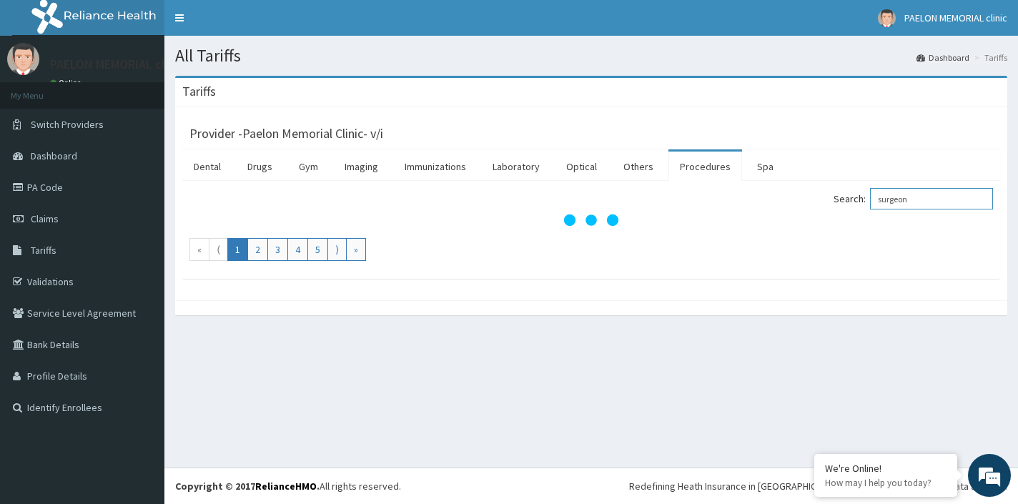
type input "surgeon"
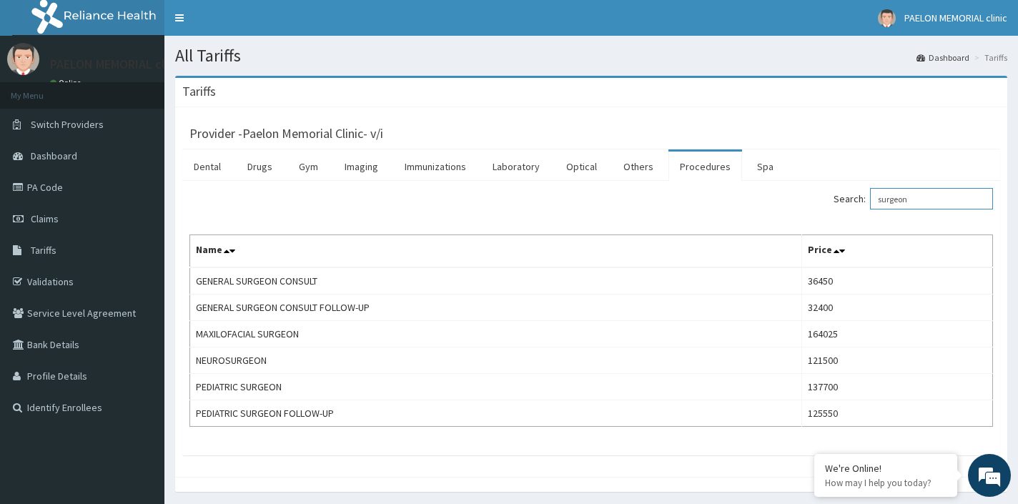
click at [933, 189] on input "surgeon" at bounding box center [931, 198] width 123 height 21
click at [929, 204] on input "surgeon" at bounding box center [931, 198] width 123 height 21
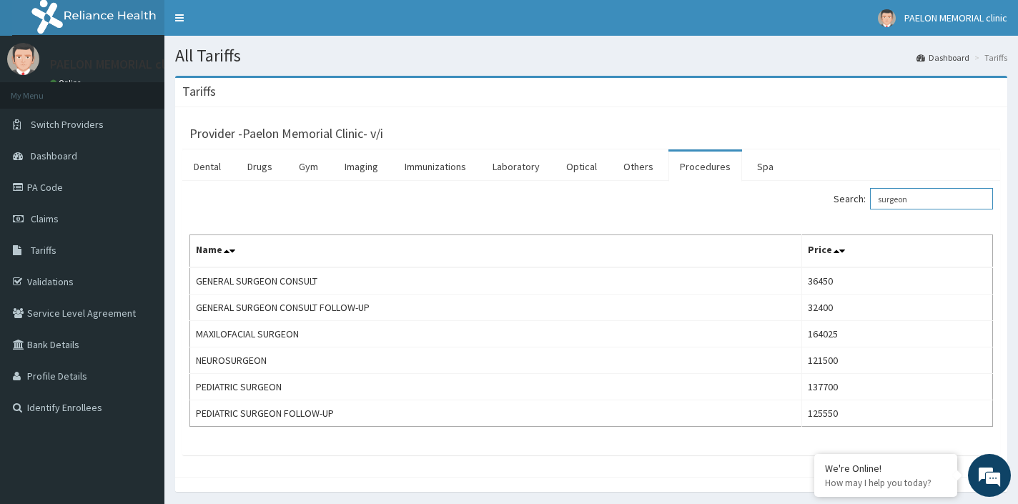
click at [929, 204] on input "surgeon" at bounding box center [931, 198] width 123 height 21
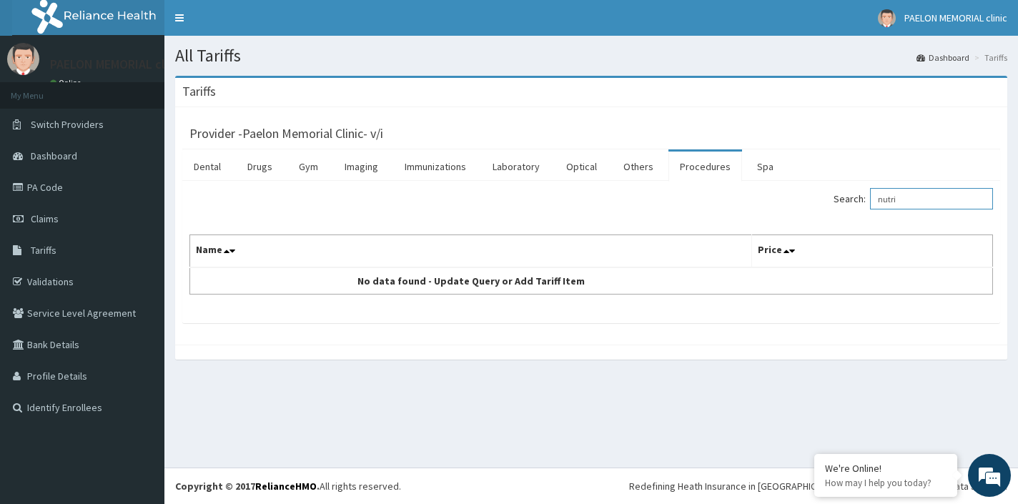
type input "nutri"
